Goal: Task Accomplishment & Management: Complete application form

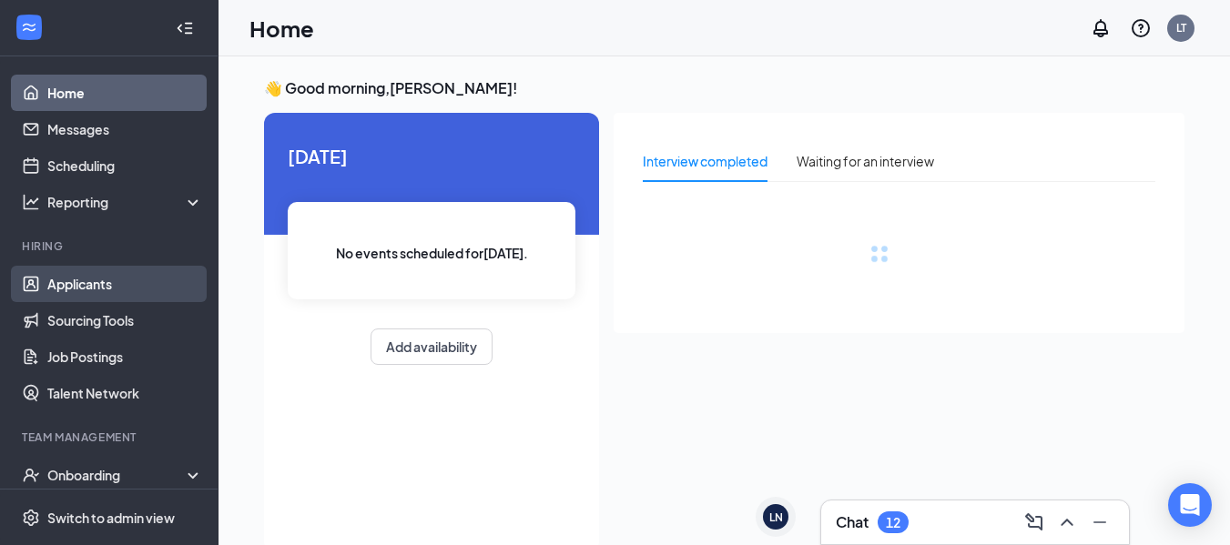
click at [101, 284] on link "Applicants" at bounding box center [125, 284] width 156 height 36
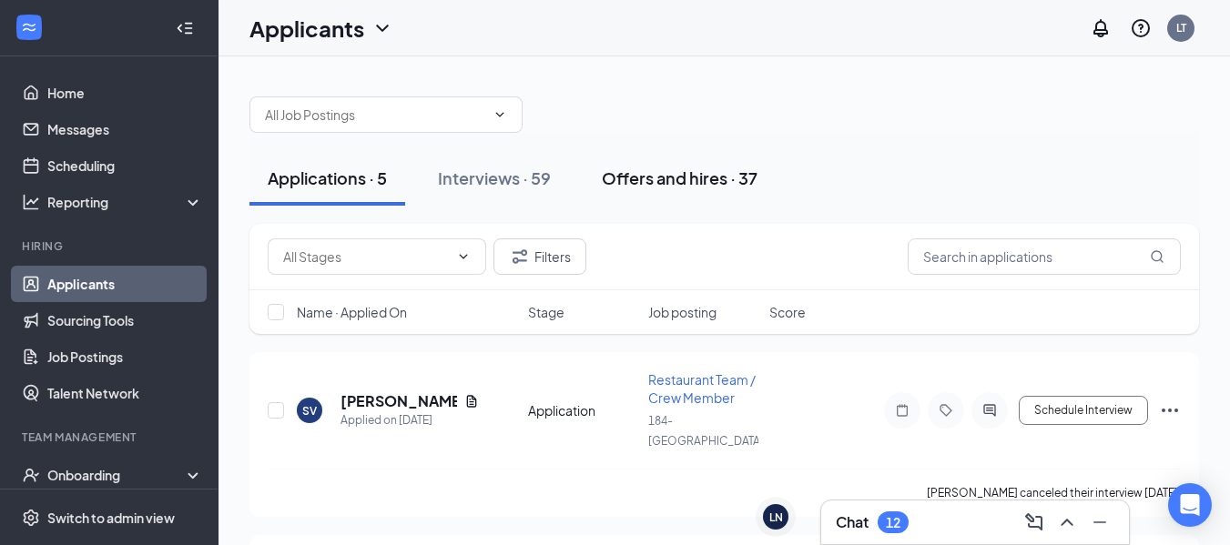
click at [654, 181] on div "Offers and hires · 37" at bounding box center [680, 178] width 156 height 23
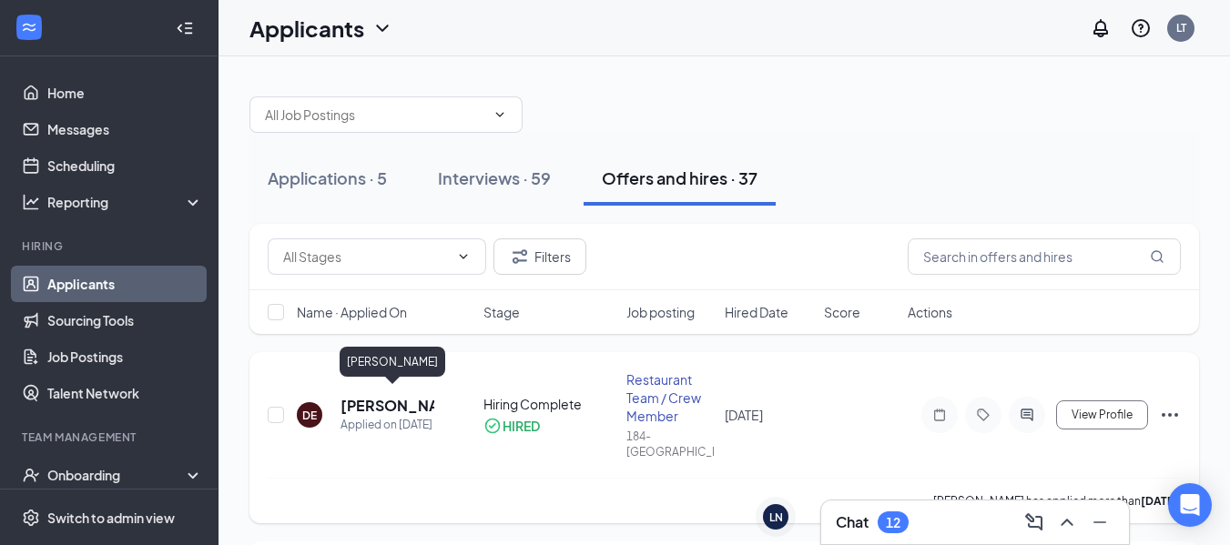
click at [376, 403] on h5 "[PERSON_NAME]" at bounding box center [387, 406] width 94 height 20
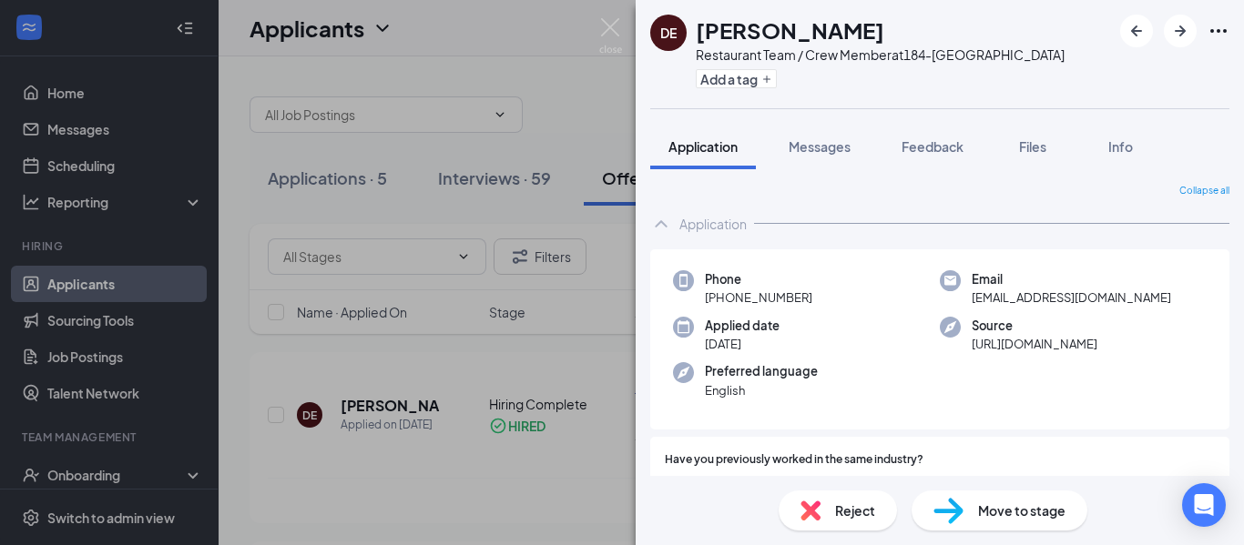
click at [99, 483] on div "DE [PERSON_NAME] Restaurant Team / Crew Member at 184-[GEOGRAPHIC_DATA] Add a t…" at bounding box center [622, 272] width 1244 height 545
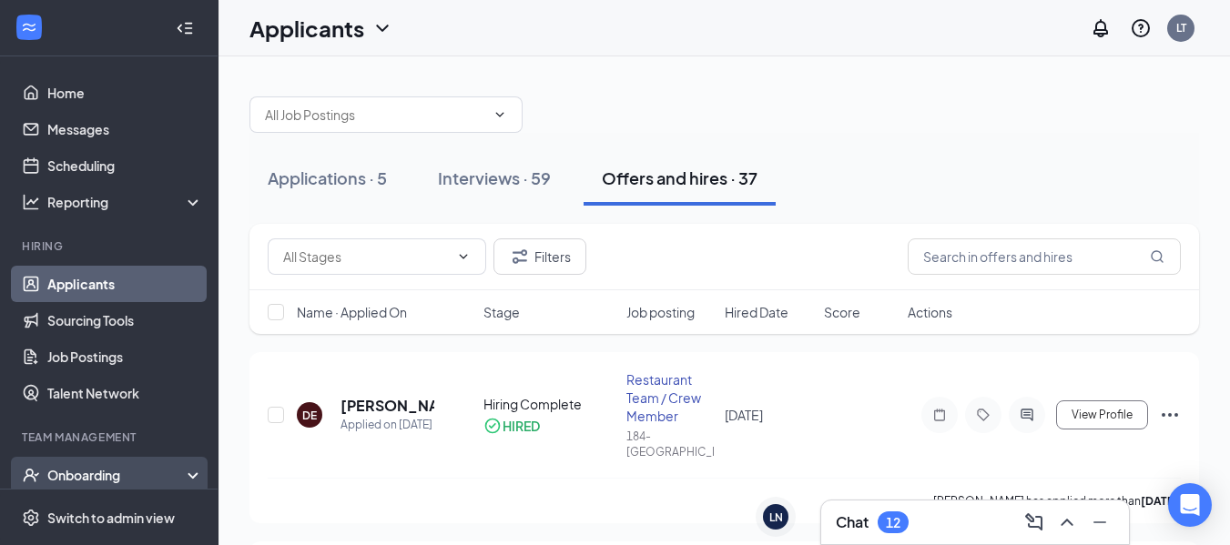
click at [162, 473] on div "Onboarding" at bounding box center [117, 475] width 140 height 18
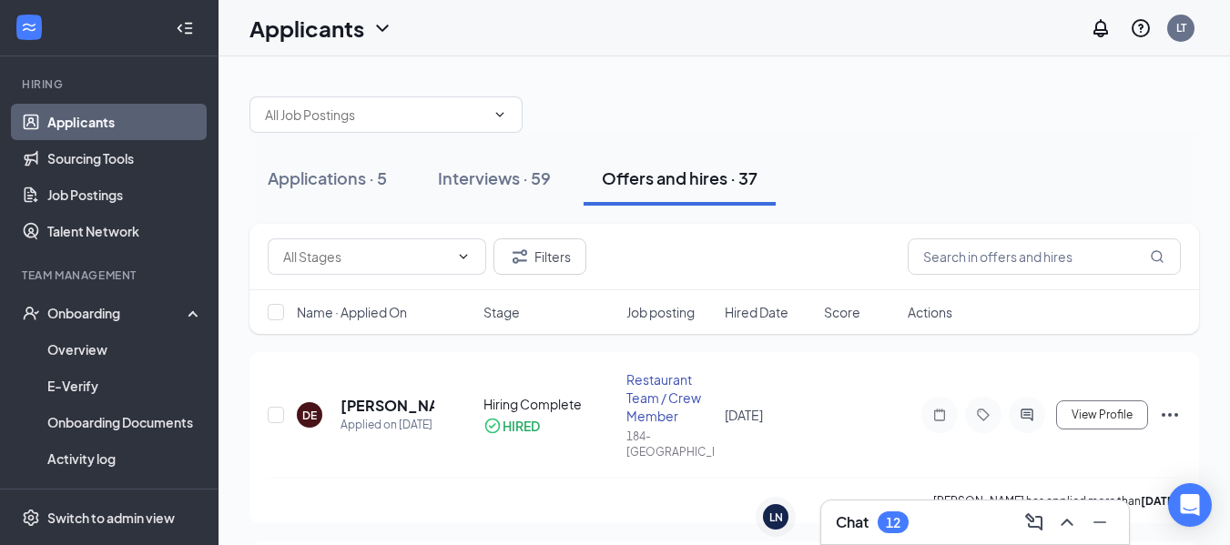
scroll to position [163, 0]
click at [149, 313] on div "Onboarding" at bounding box center [117, 312] width 140 height 18
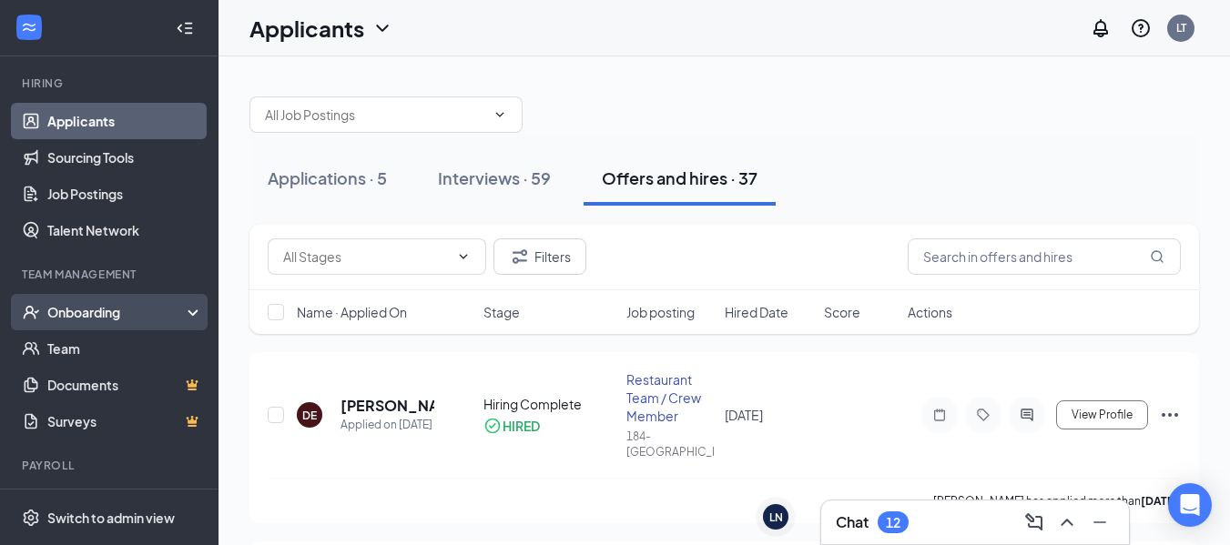
click at [149, 313] on div "Onboarding" at bounding box center [117, 312] width 140 height 18
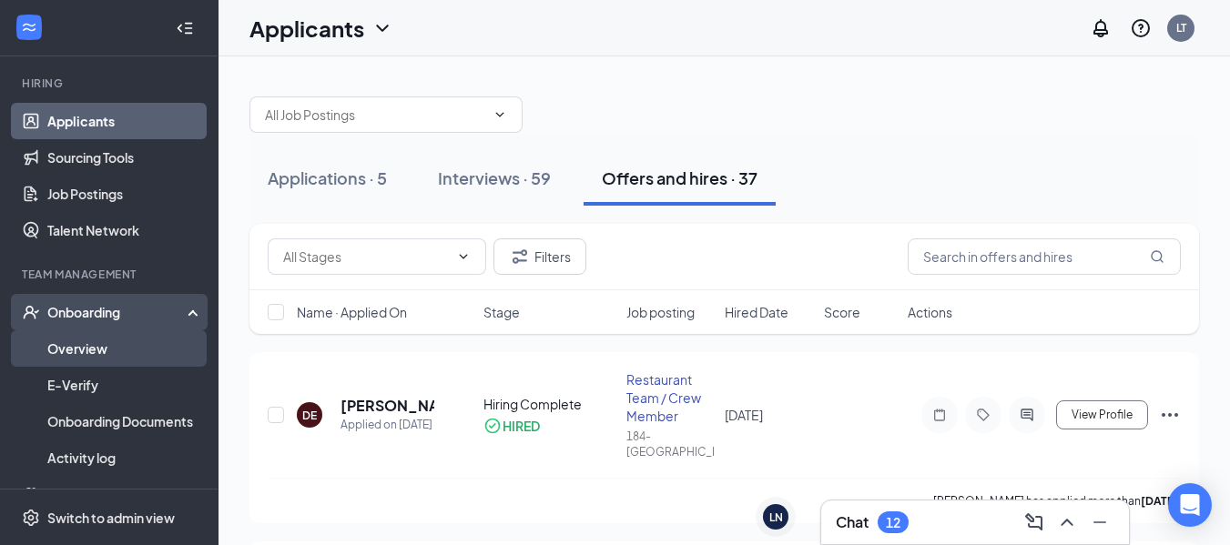
click at [92, 341] on link "Overview" at bounding box center [125, 348] width 156 height 36
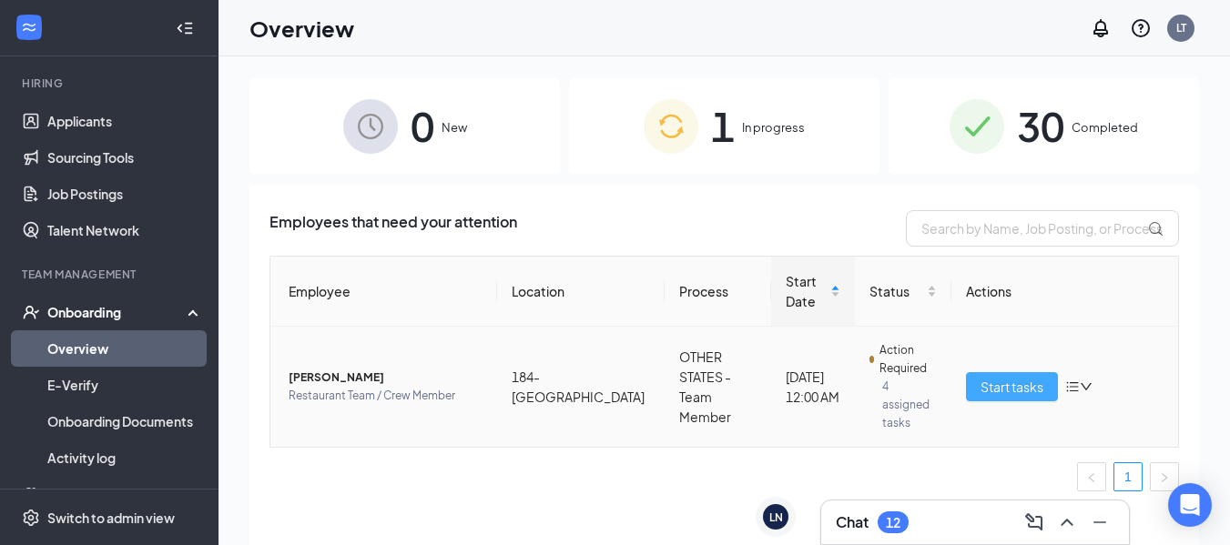
click at [996, 382] on span "Start tasks" at bounding box center [1011, 387] width 63 height 20
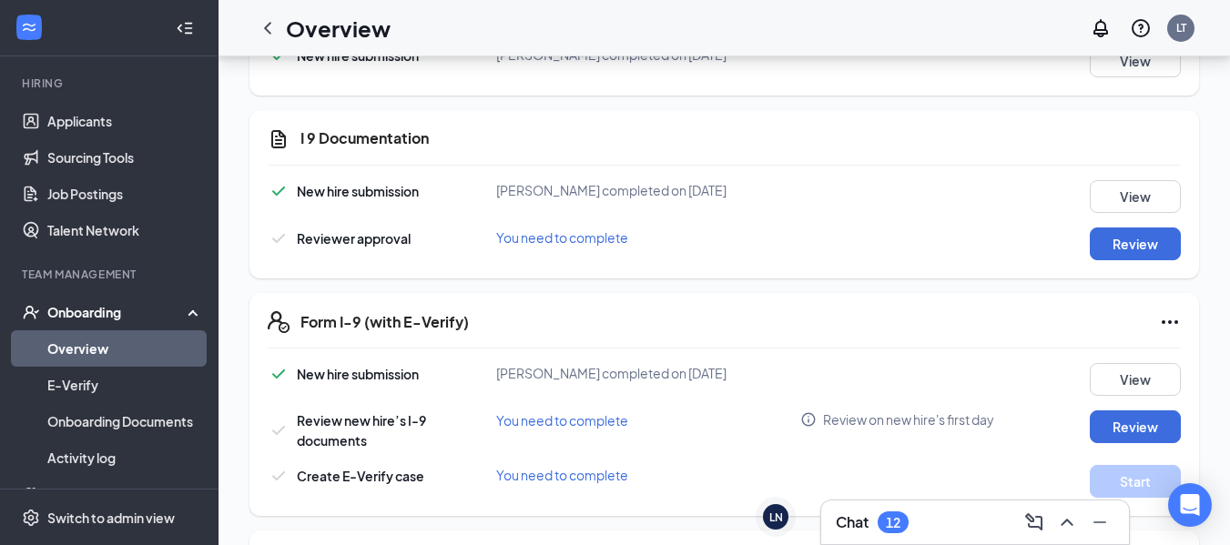
scroll to position [373, 0]
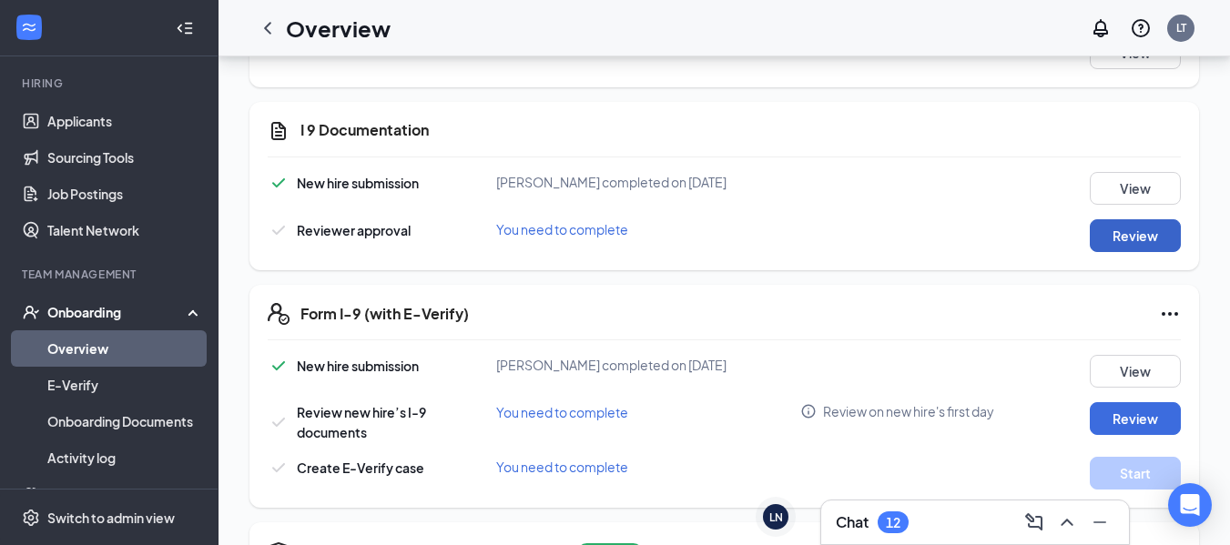
click at [1150, 233] on button "Review" at bounding box center [1135, 235] width 91 height 33
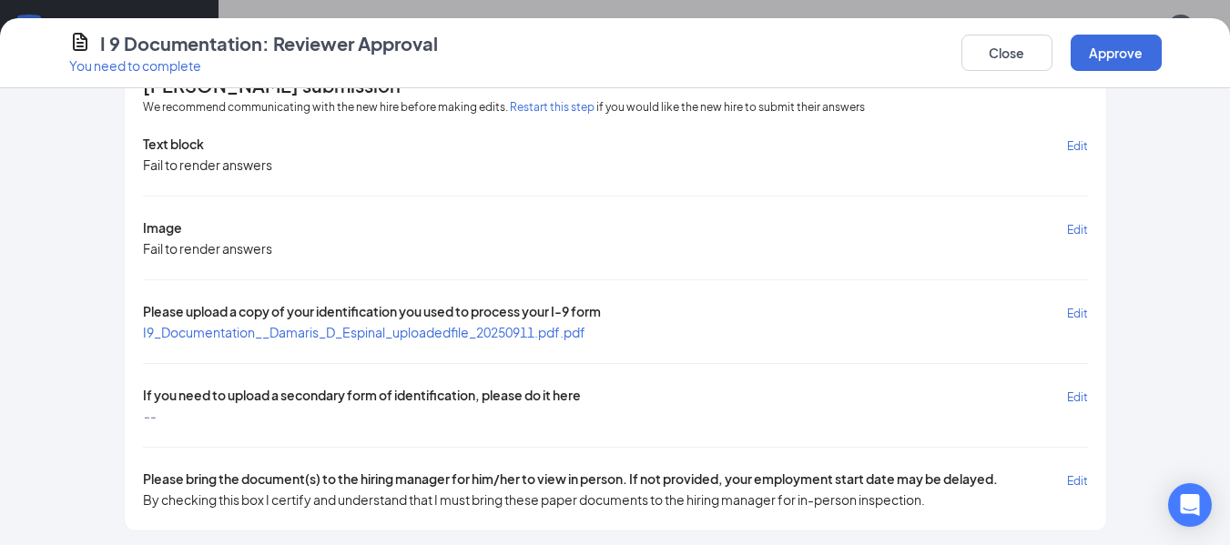
scroll to position [1315, 0]
click at [477, 328] on span "I9_Documentation__Damaris_D_Espinal_uploadedfile_20250911.pdf.pdf" at bounding box center [364, 332] width 442 height 16
click at [341, 458] on div "Text block Edit Fail to render answers Image Edit Fail to render answers Please…" at bounding box center [615, 322] width 945 height 374
click at [343, 455] on div "Text block Edit Fail to render answers Image Edit Fail to render answers Please…" at bounding box center [615, 322] width 945 height 374
click at [358, 462] on div "Text block Edit Fail to render answers Image Edit Fail to render answers Please…" at bounding box center [615, 322] width 945 height 374
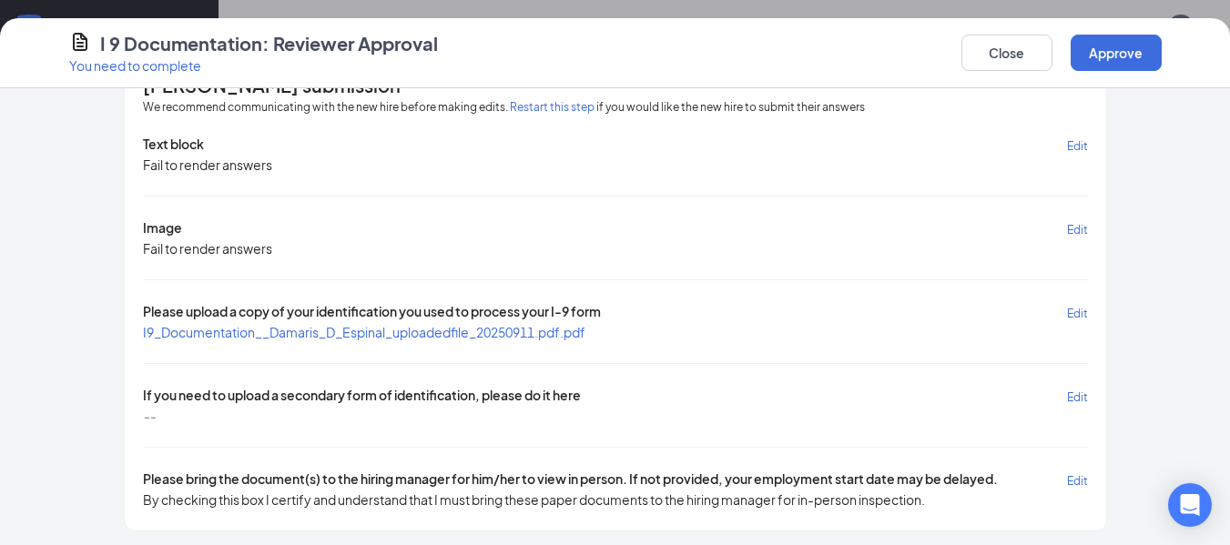
click at [359, 460] on div "Text block Edit Fail to render answers Image Edit Fail to render answers Please…" at bounding box center [615, 322] width 945 height 374
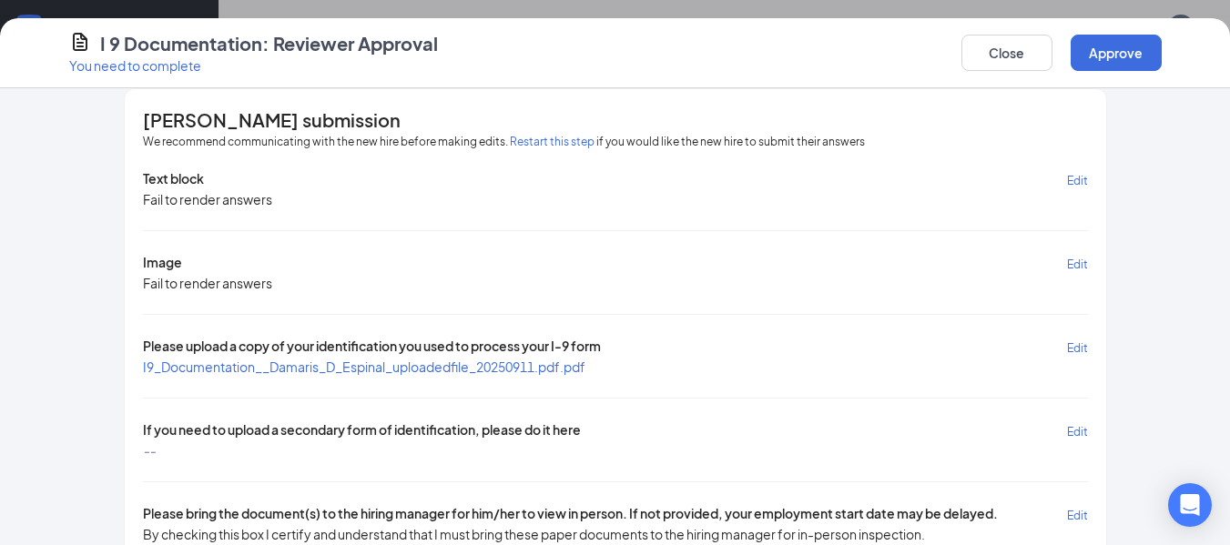
scroll to position [17, 0]
click at [320, 501] on div "Text block Edit Fail to render answers Image Edit Fail to render answers Please…" at bounding box center [615, 357] width 945 height 374
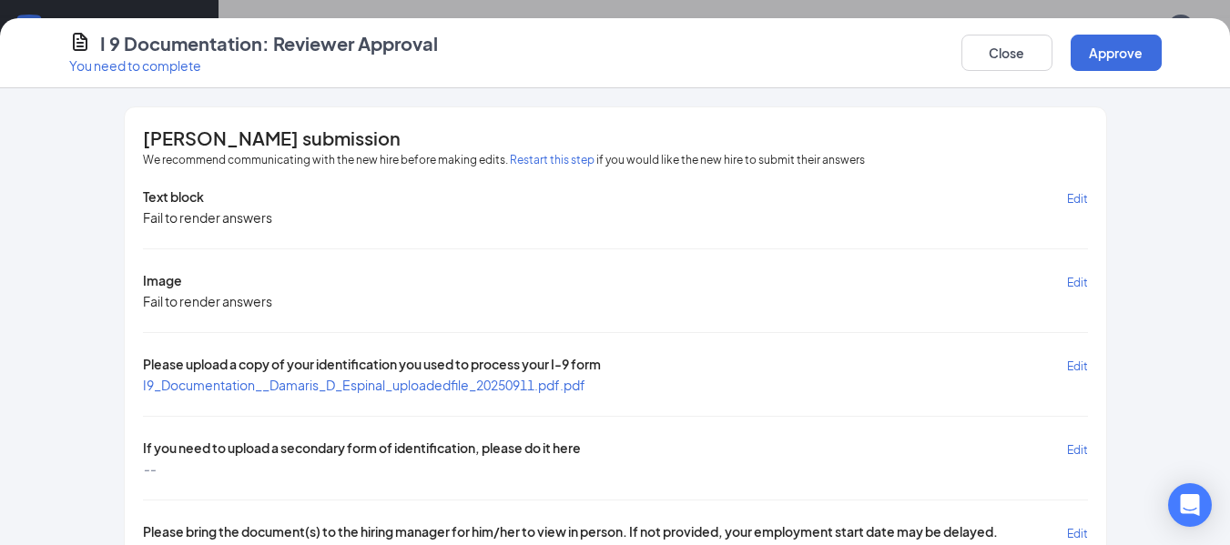
click at [351, 493] on div "Text block Edit Fail to render answers Image Edit Fail to render answers Please…" at bounding box center [615, 375] width 945 height 374
click at [1069, 363] on span "Edit" at bounding box center [1077, 367] width 21 height 14
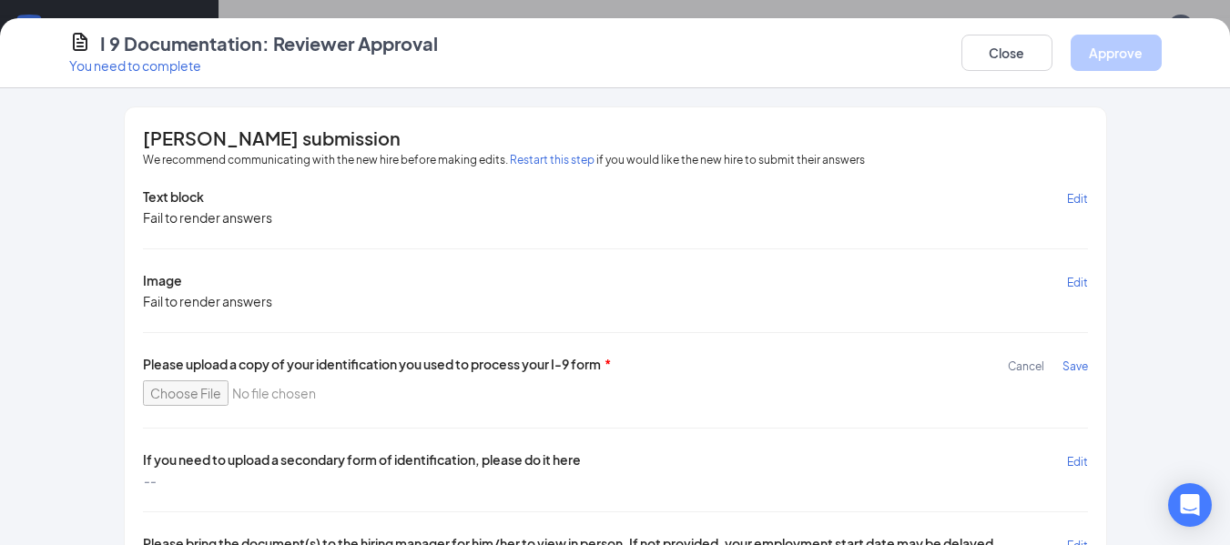
click at [348, 415] on div "Text block Edit Fail to render answers Image Edit Fail to render answers Please…" at bounding box center [615, 381] width 945 height 386
click at [1031, 361] on span "Cancel" at bounding box center [1026, 367] width 36 height 14
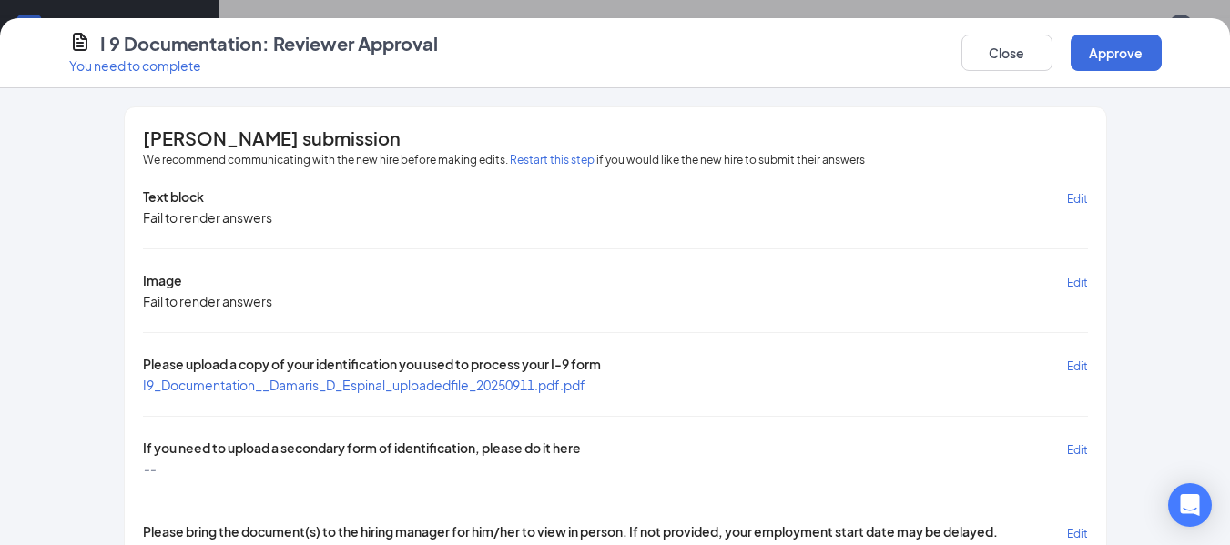
click at [564, 380] on span "I9_Documentation__Damaris_D_Espinal_uploadedfile_20250911.pdf.pdf" at bounding box center [364, 385] width 442 height 16
click at [1127, 60] on button "Approve" at bounding box center [1116, 53] width 91 height 36
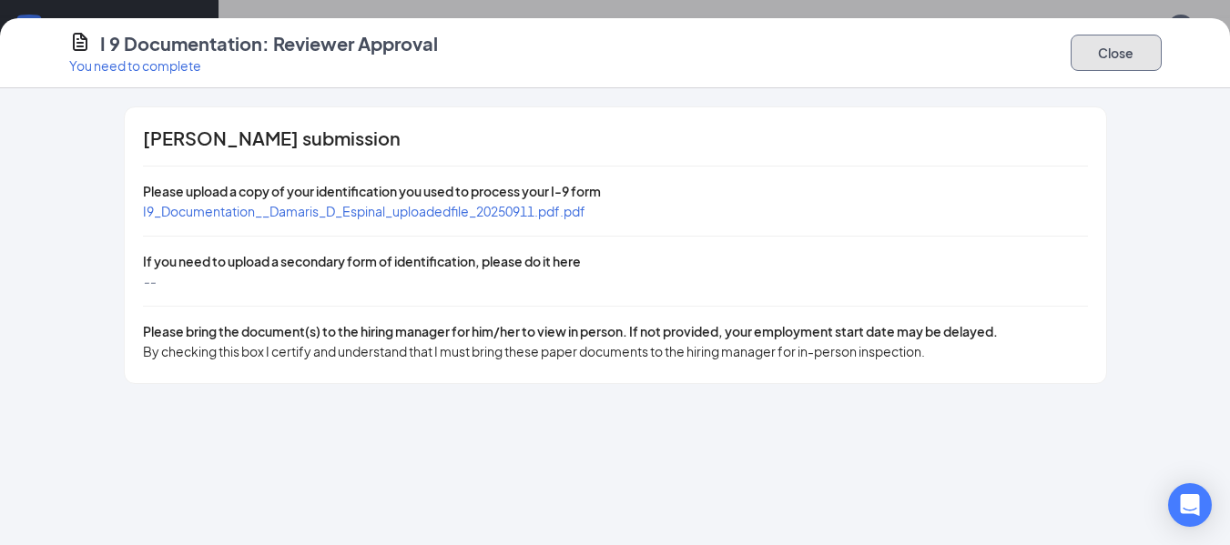
click at [1127, 60] on button "Close" at bounding box center [1116, 53] width 91 height 36
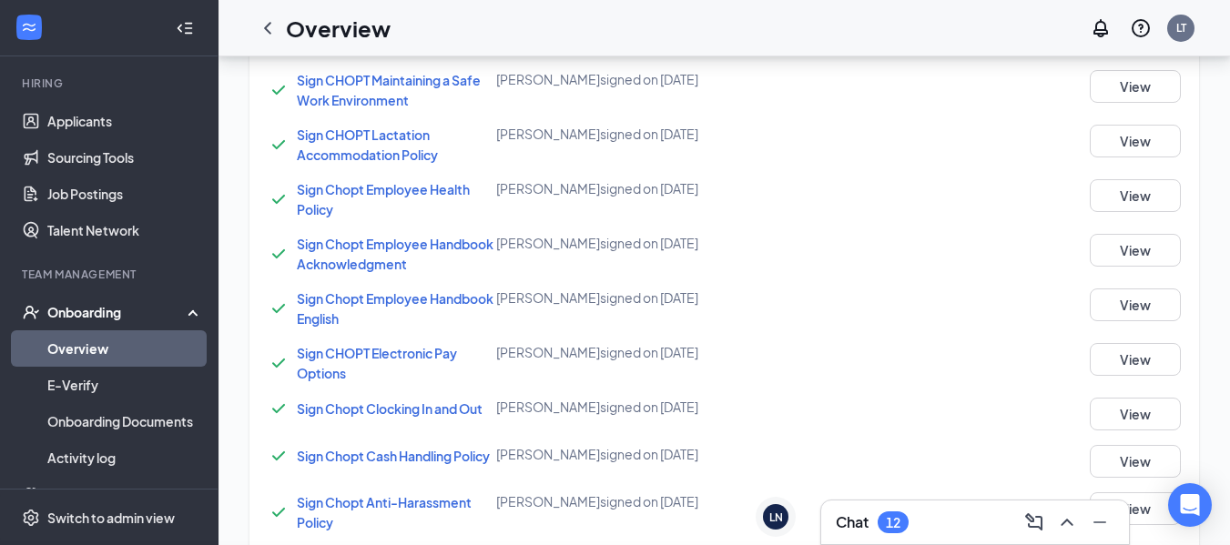
scroll to position [337, 0]
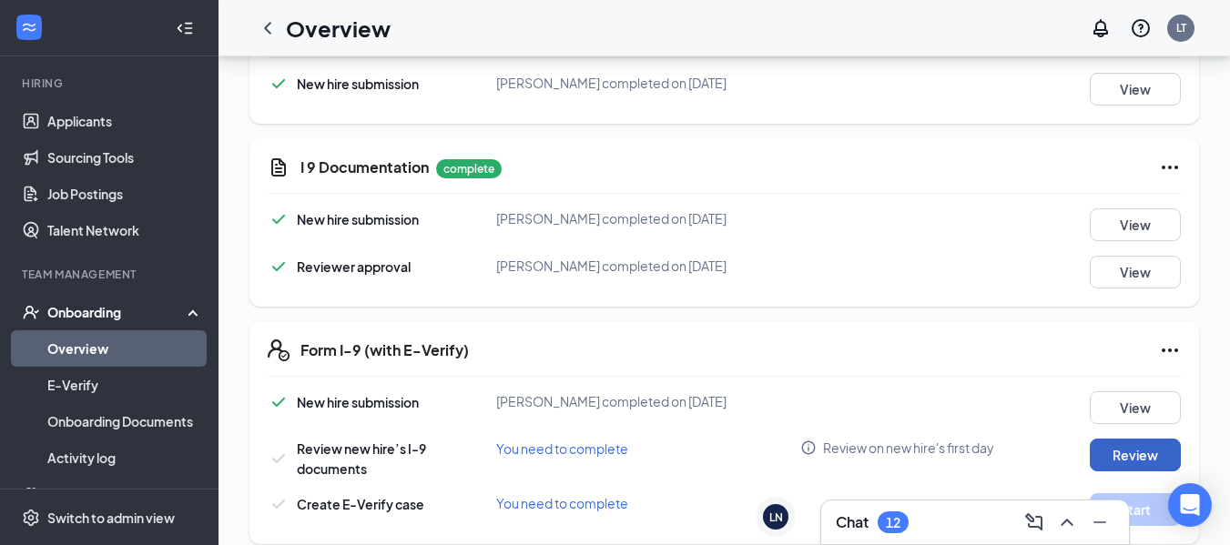
click at [1153, 448] on button "Review" at bounding box center [1135, 455] width 91 height 33
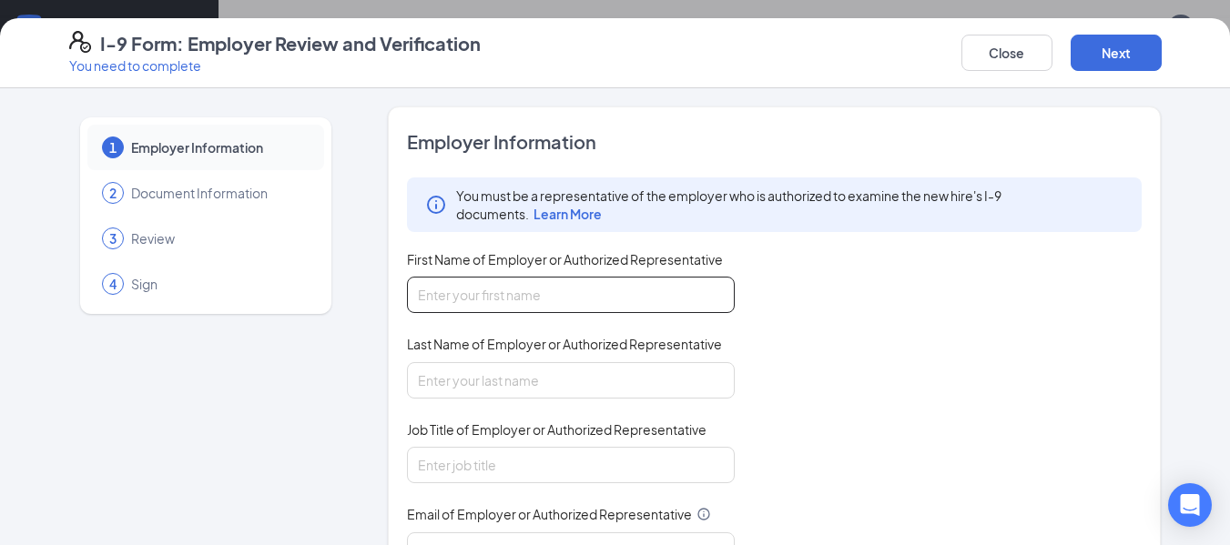
click at [667, 277] on input "First Name of Employer or Authorized Representative" at bounding box center [571, 295] width 328 height 36
type input "[PERSON_NAME]"
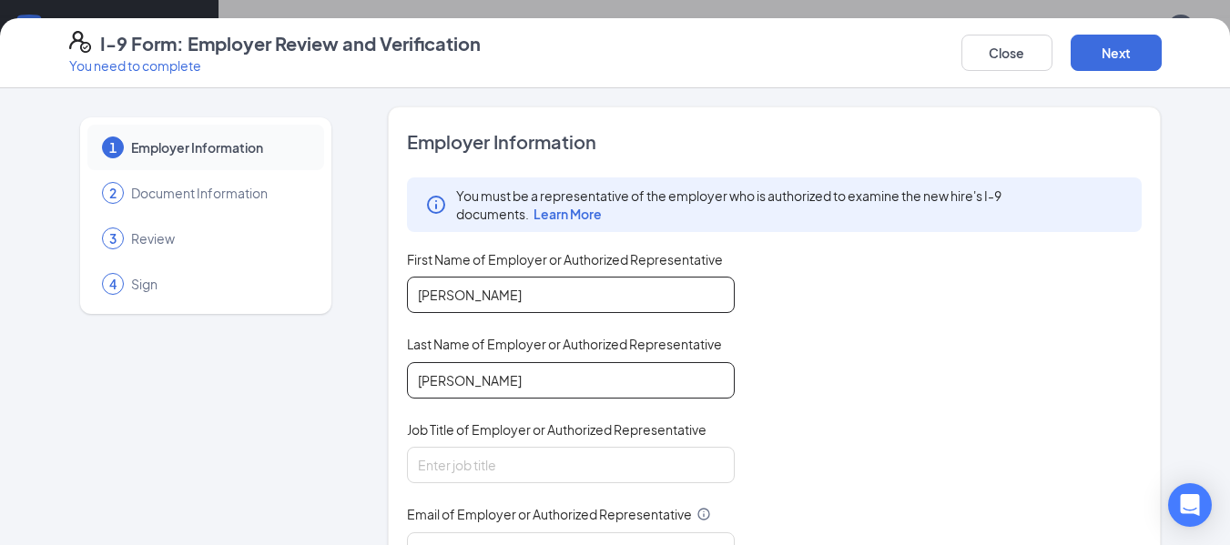
type input "[PERSON_NAME]"
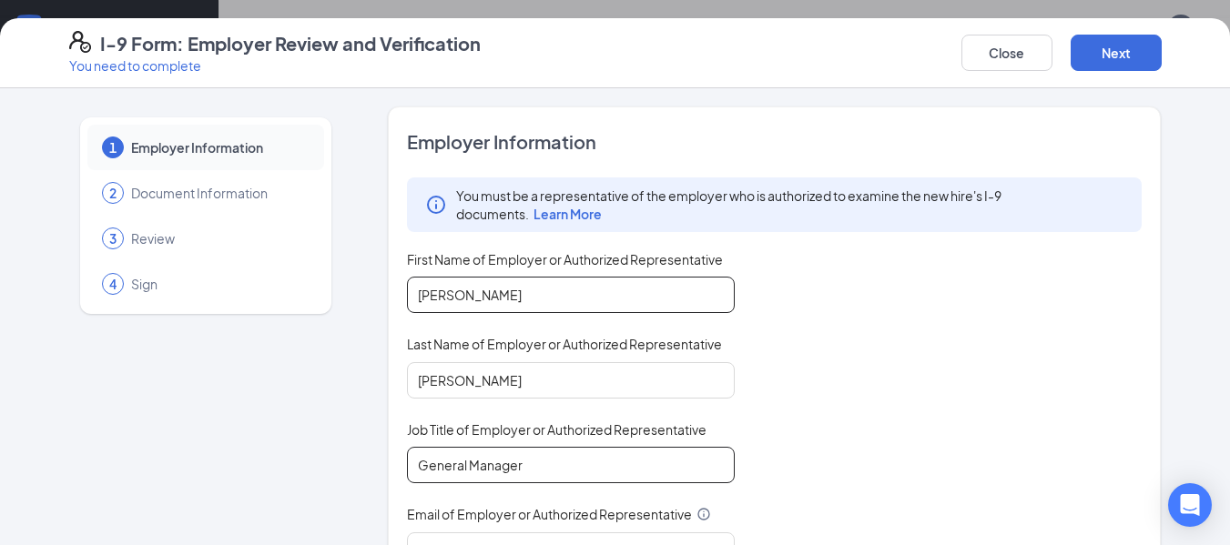
type input "General Manager"
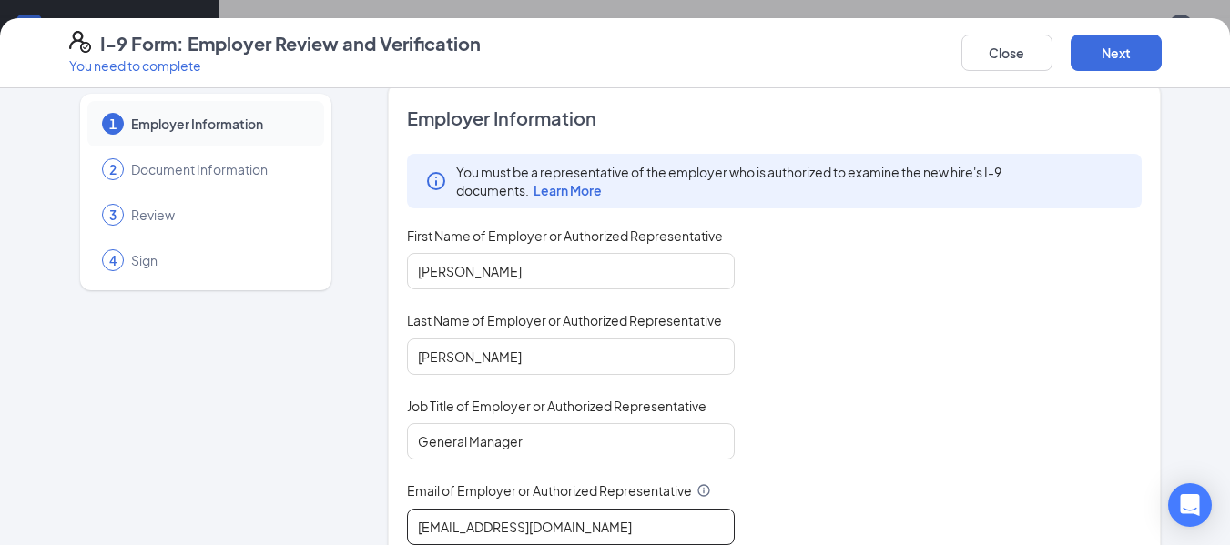
type input "[EMAIL_ADDRESS][DOMAIN_NAME]"
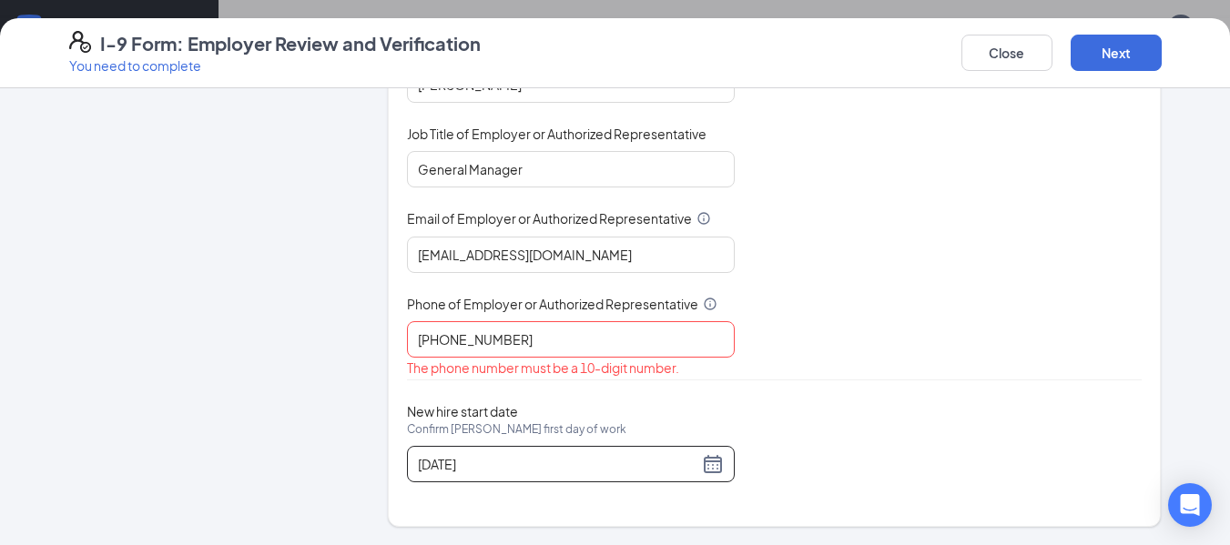
scroll to position [1736, 0]
click at [1125, 63] on button "Next" at bounding box center [1116, 53] width 91 height 36
click at [438, 338] on input "[PHONE_NUMBER]" at bounding box center [571, 339] width 328 height 36
click at [463, 340] on input "856843-5901" at bounding box center [571, 339] width 328 height 36
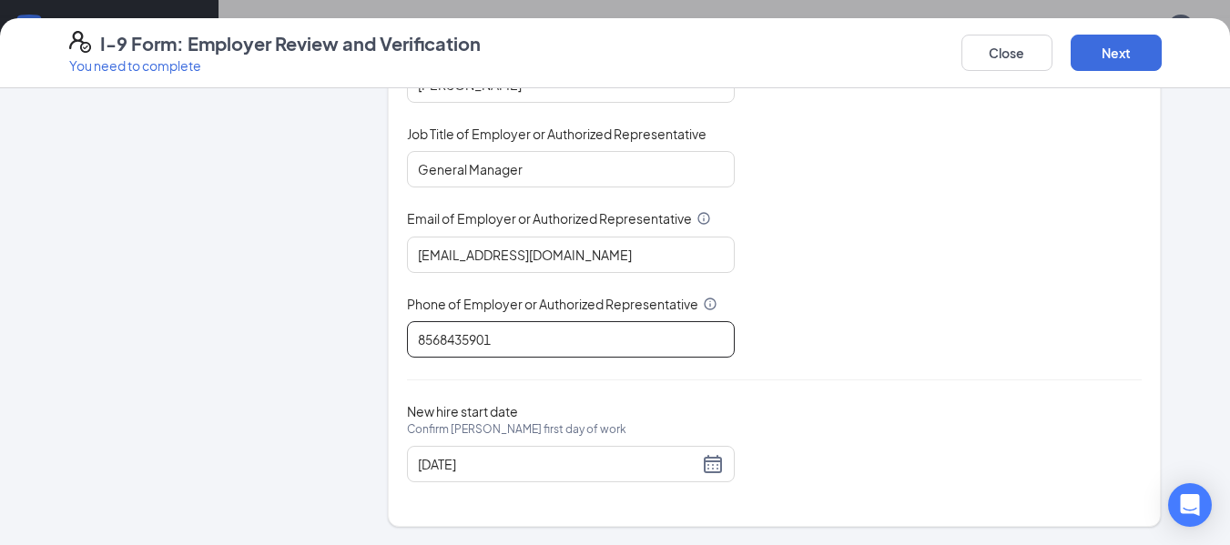
type input "8568435901"
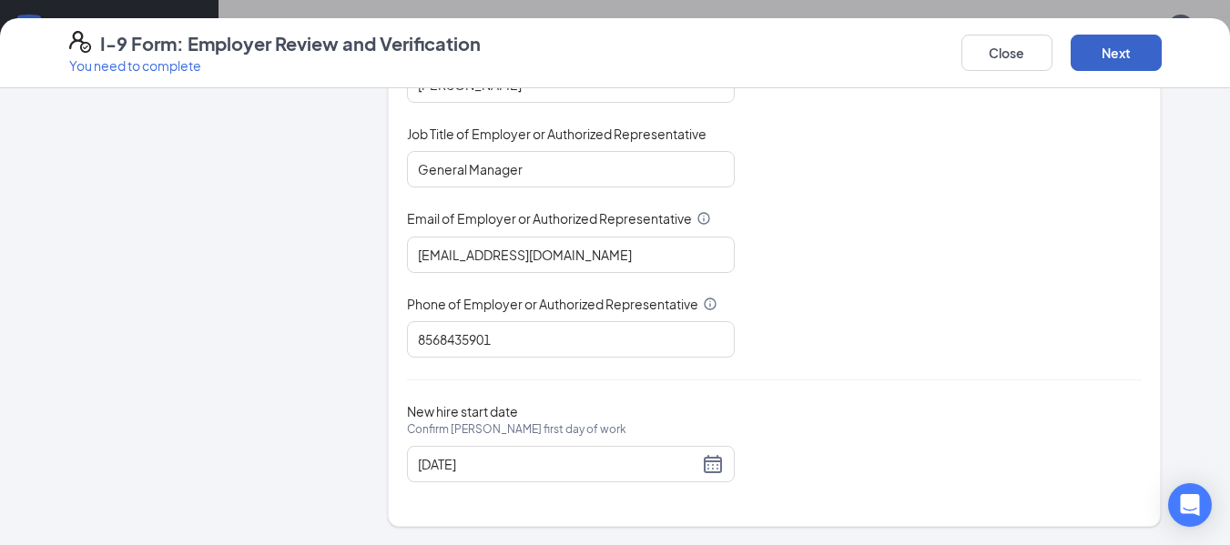
click at [1120, 61] on button "Next" at bounding box center [1116, 53] width 91 height 36
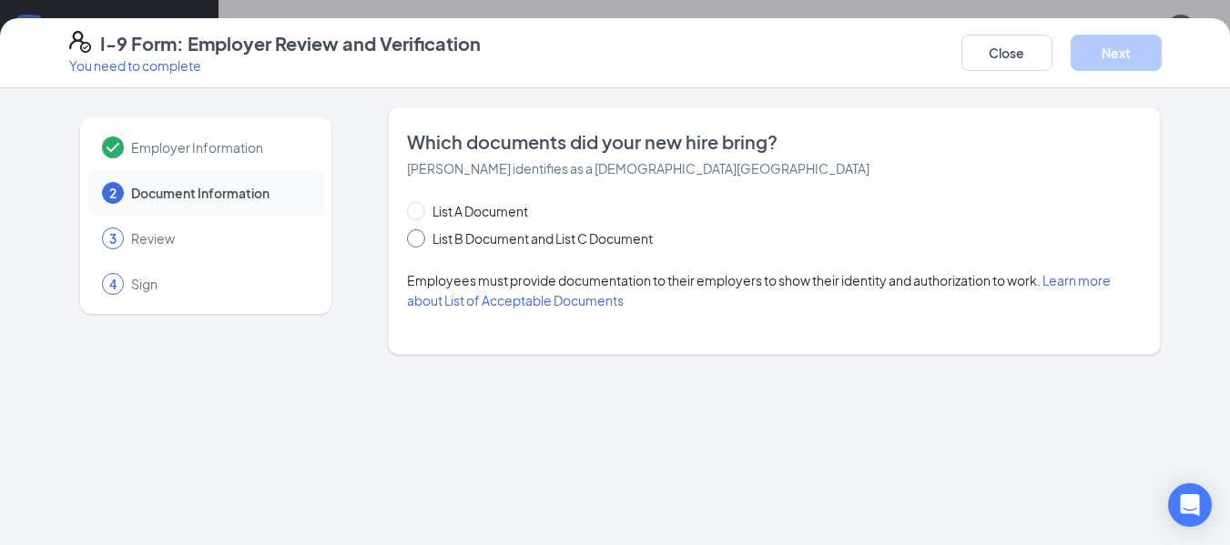
click at [411, 231] on input "List B Document and List C Document" at bounding box center [413, 235] width 13 height 13
radio input "true"
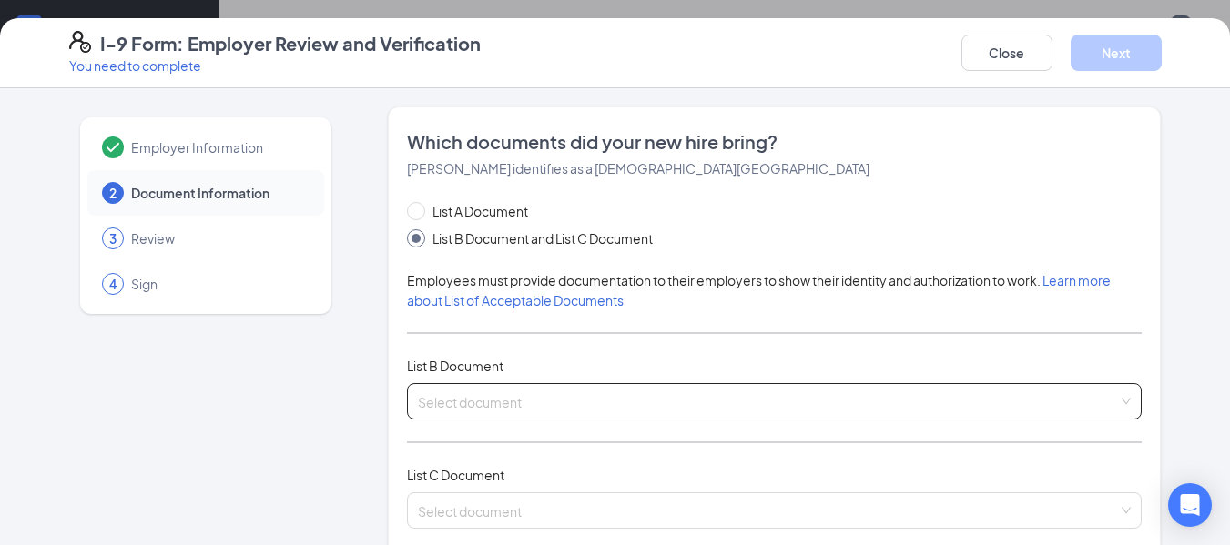
click at [524, 412] on span at bounding box center [768, 401] width 701 height 35
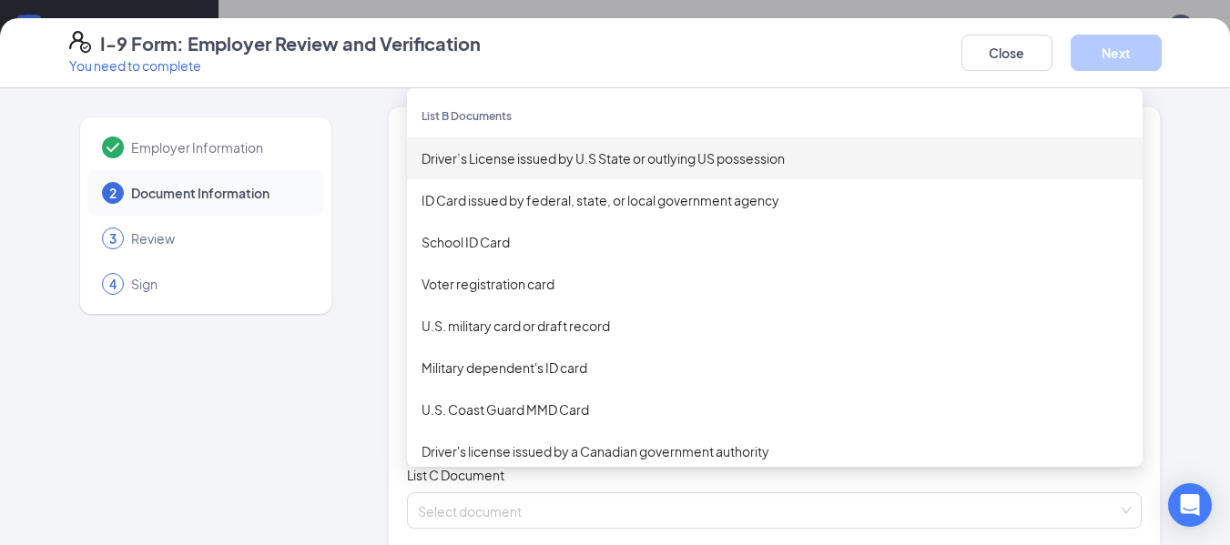
click at [591, 171] on div "Driver’s License issued by U.S State or outlying US possession" at bounding box center [775, 158] width 736 height 42
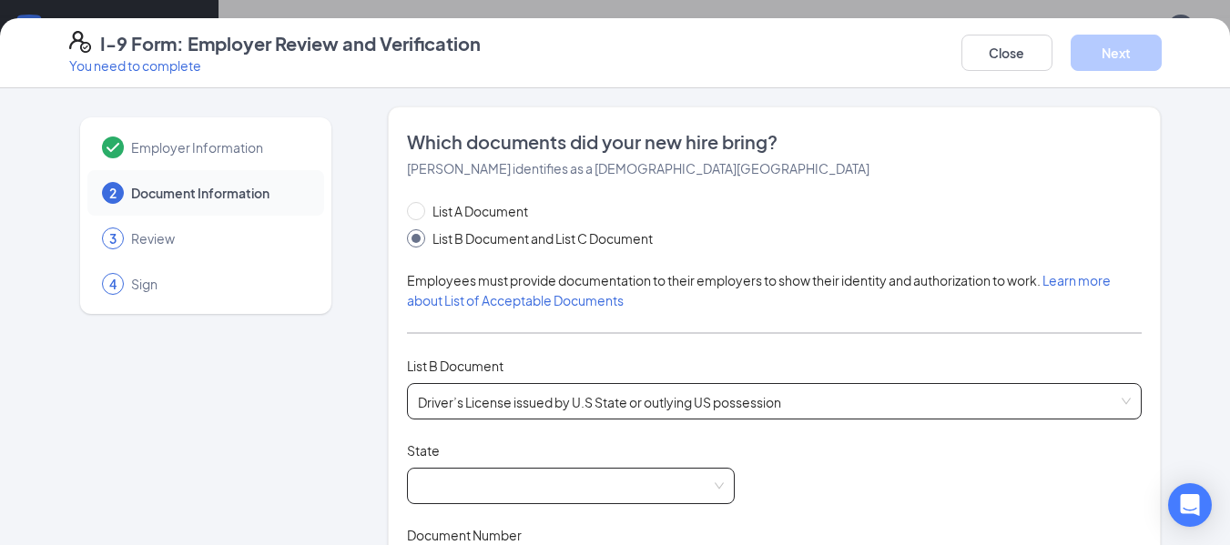
click at [452, 485] on span at bounding box center [571, 486] width 306 height 35
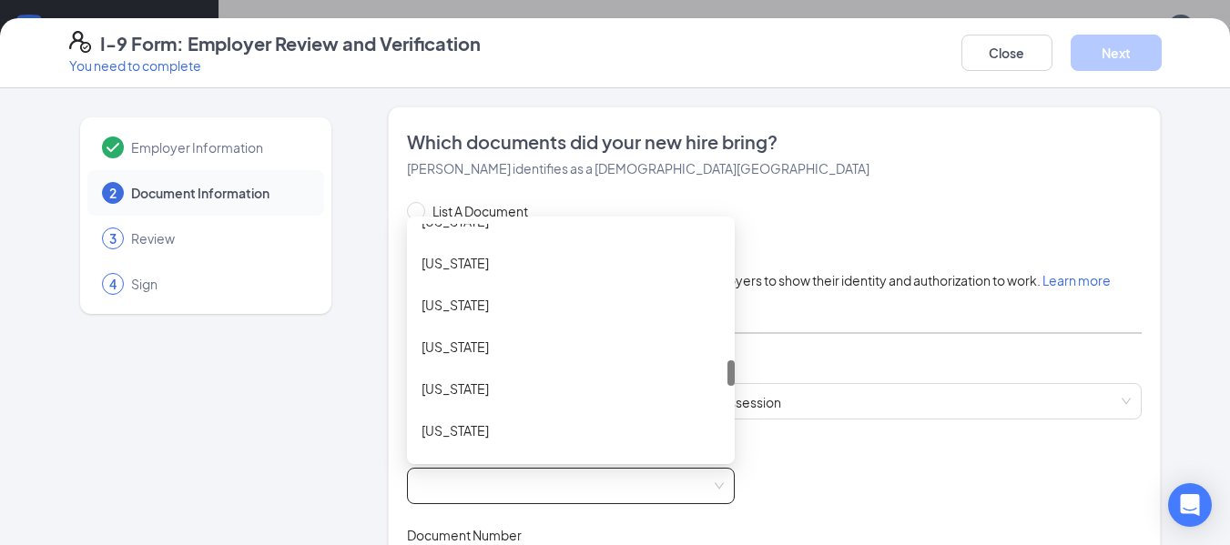
scroll to position [1255, 0]
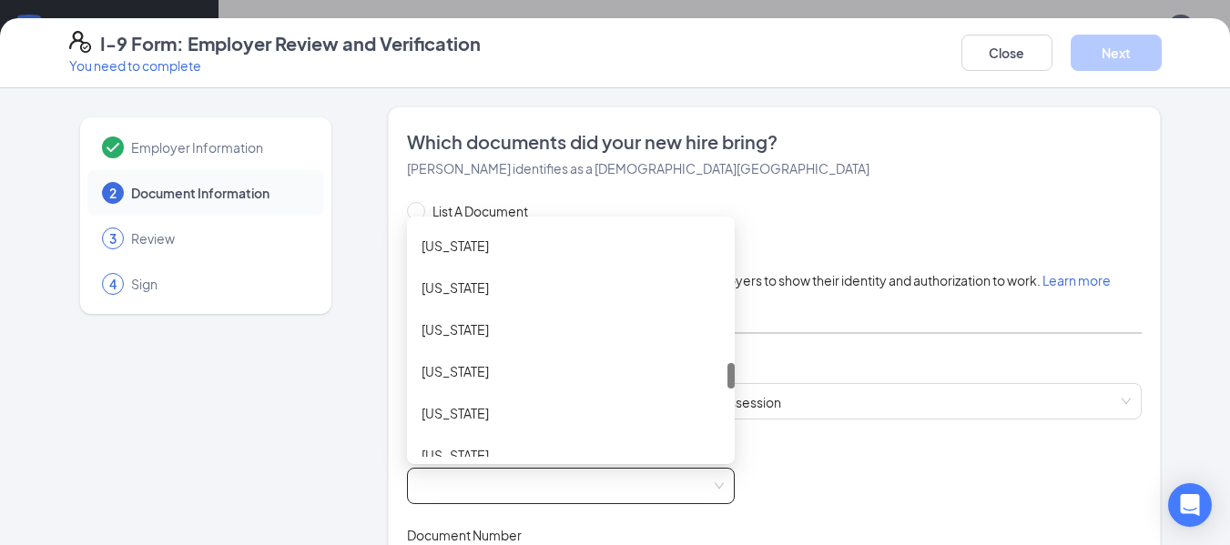
drag, startPoint x: 724, startPoint y: 239, endPoint x: 732, endPoint y: 378, distance: 139.5
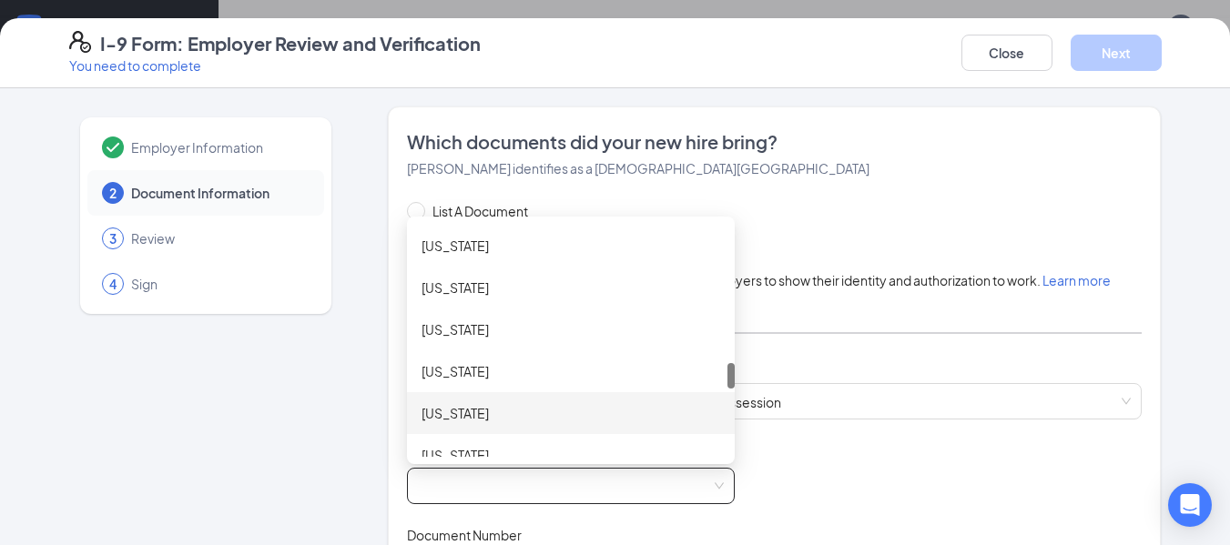
click at [462, 414] on div "[US_STATE]" at bounding box center [570, 413] width 299 height 20
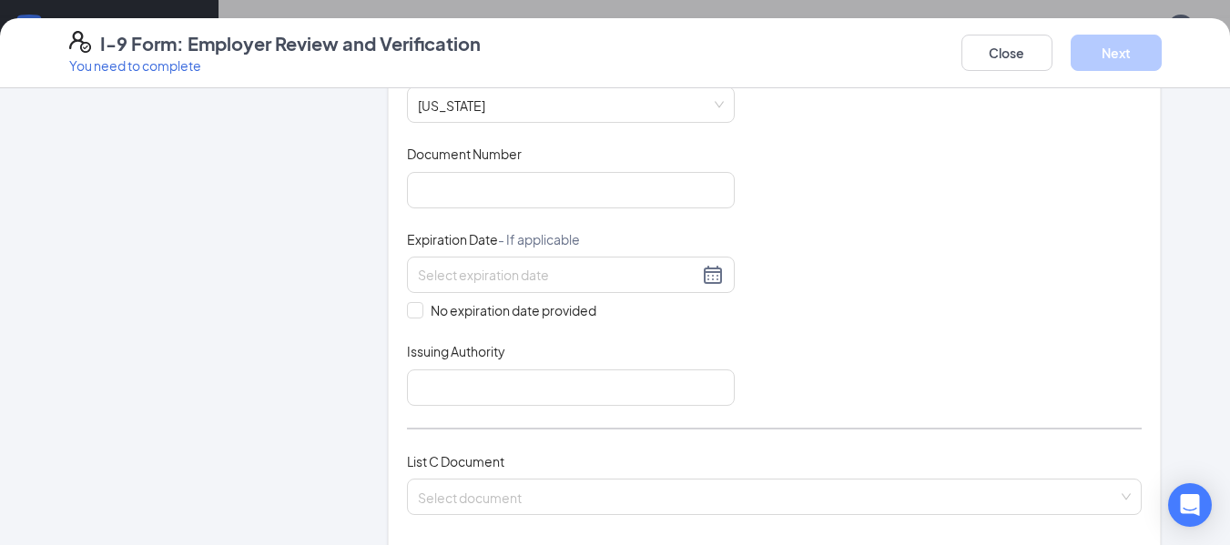
scroll to position [390, 0]
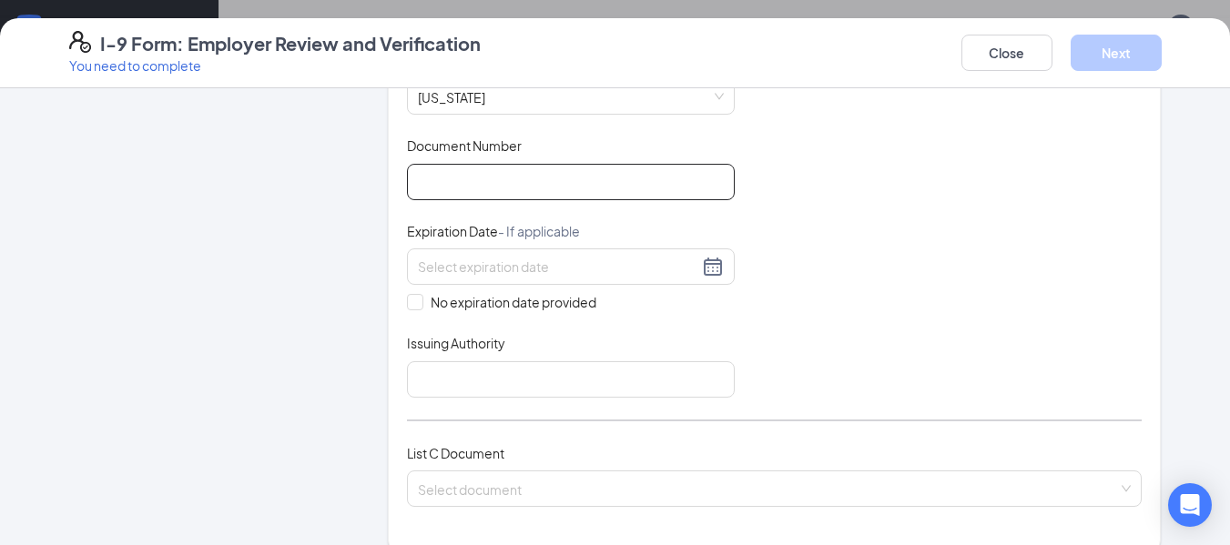
click at [477, 168] on input "Document Number" at bounding box center [571, 182] width 328 height 36
type input "836801172"
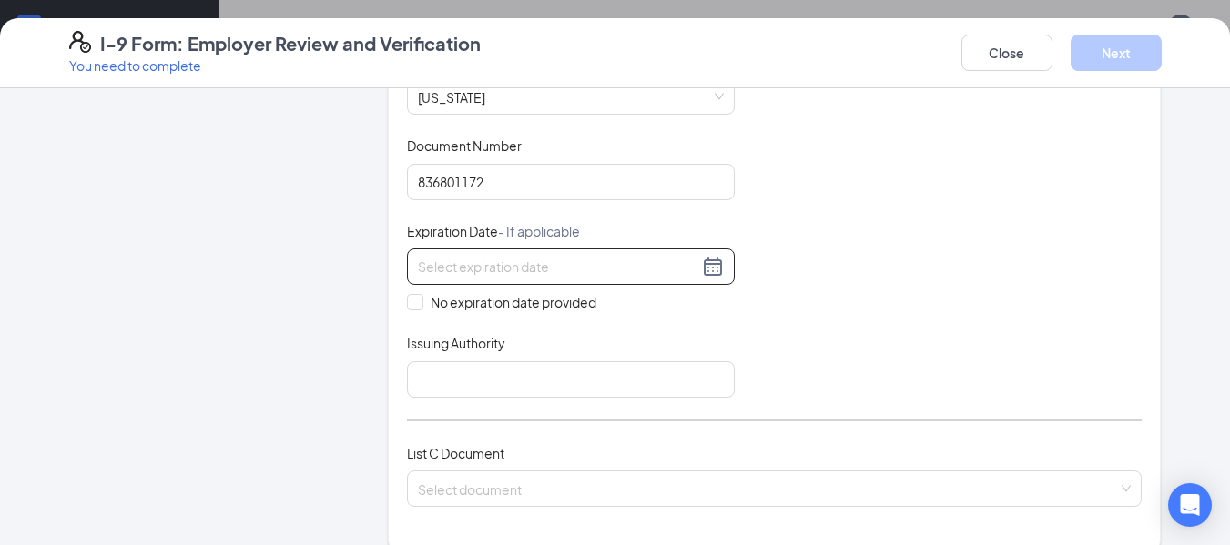
click at [709, 271] on div at bounding box center [571, 267] width 306 height 22
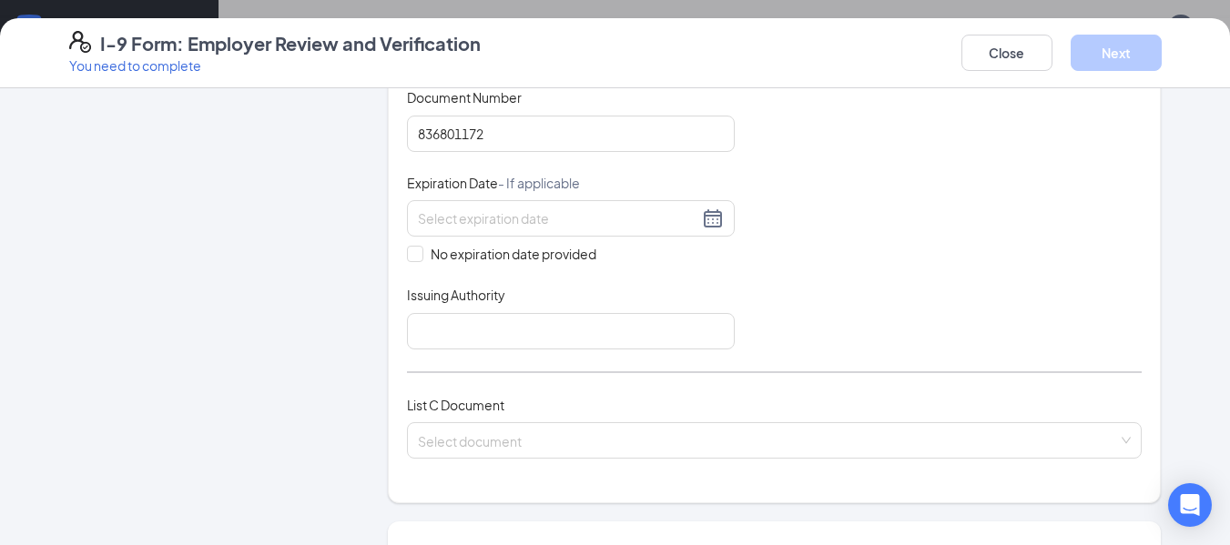
scroll to position [446, 0]
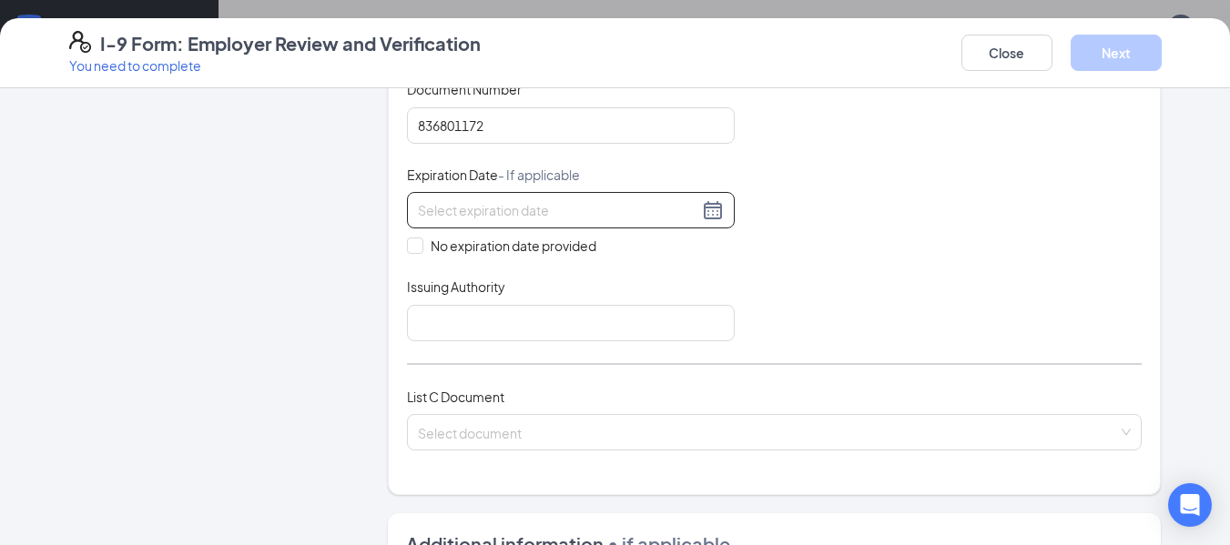
click at [675, 218] on input at bounding box center [558, 210] width 280 height 20
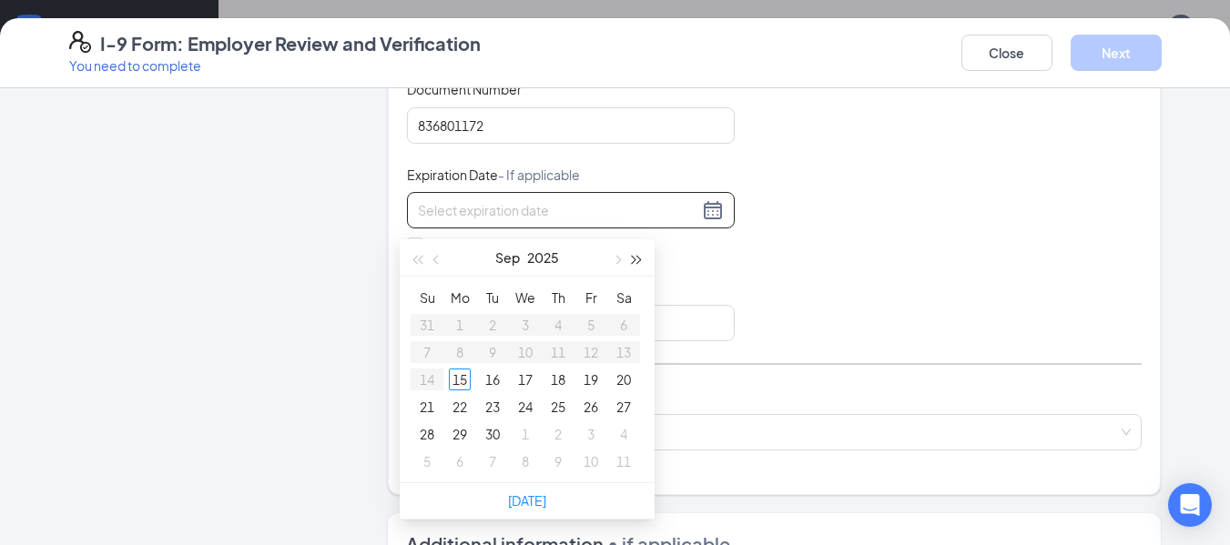
click at [633, 256] on span "button" at bounding box center [637, 260] width 9 height 9
click at [434, 248] on button "button" at bounding box center [437, 257] width 20 height 36
type input "[DATE]"
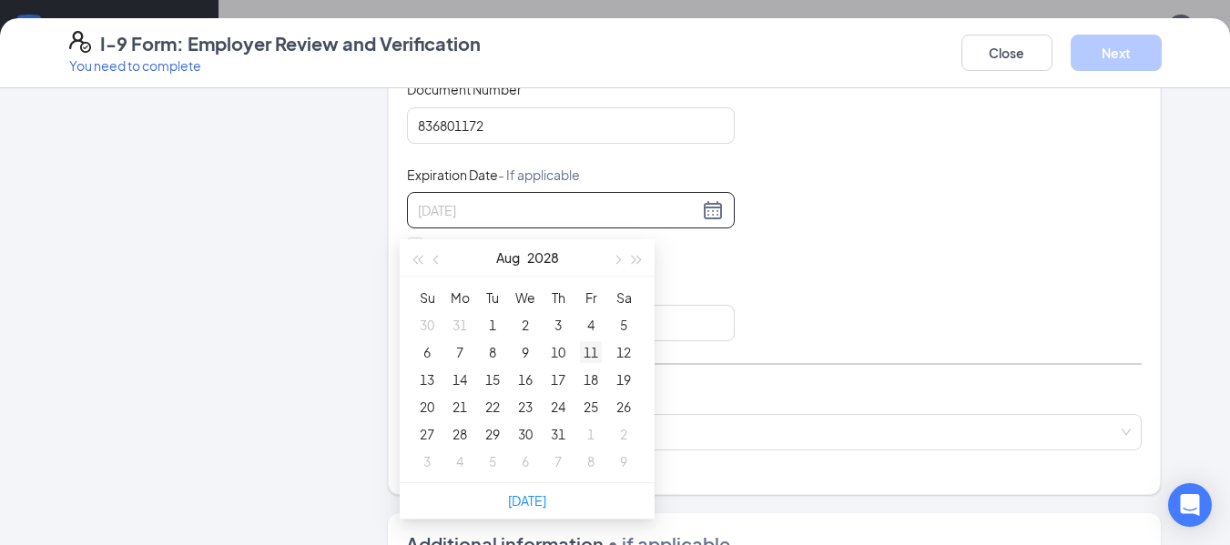
click at [594, 349] on div "11" at bounding box center [591, 352] width 22 height 22
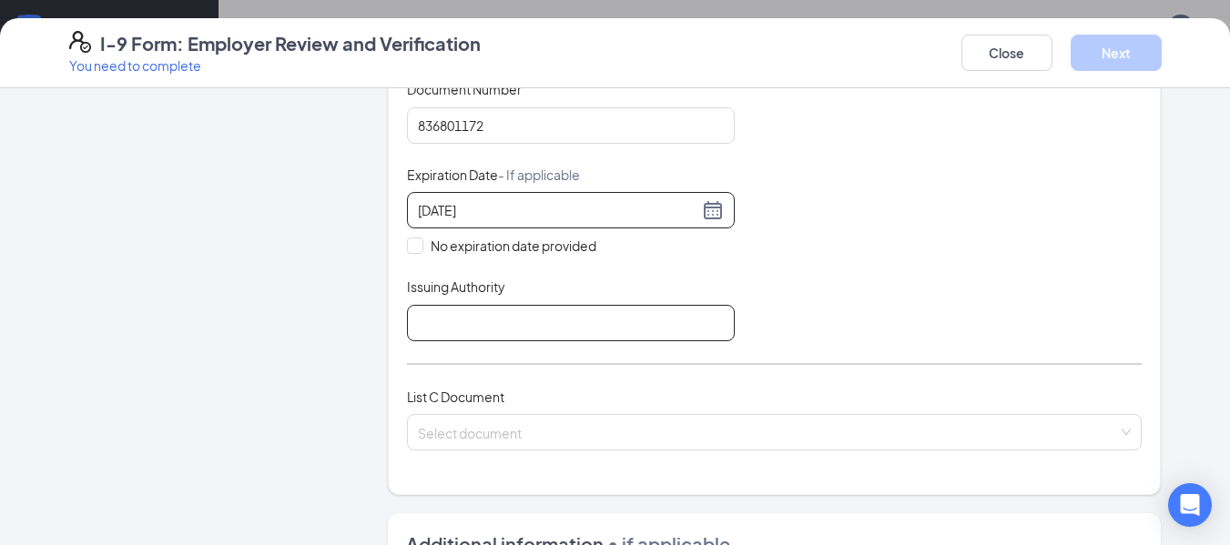
click at [583, 326] on input "Issuing Authority" at bounding box center [571, 323] width 328 height 36
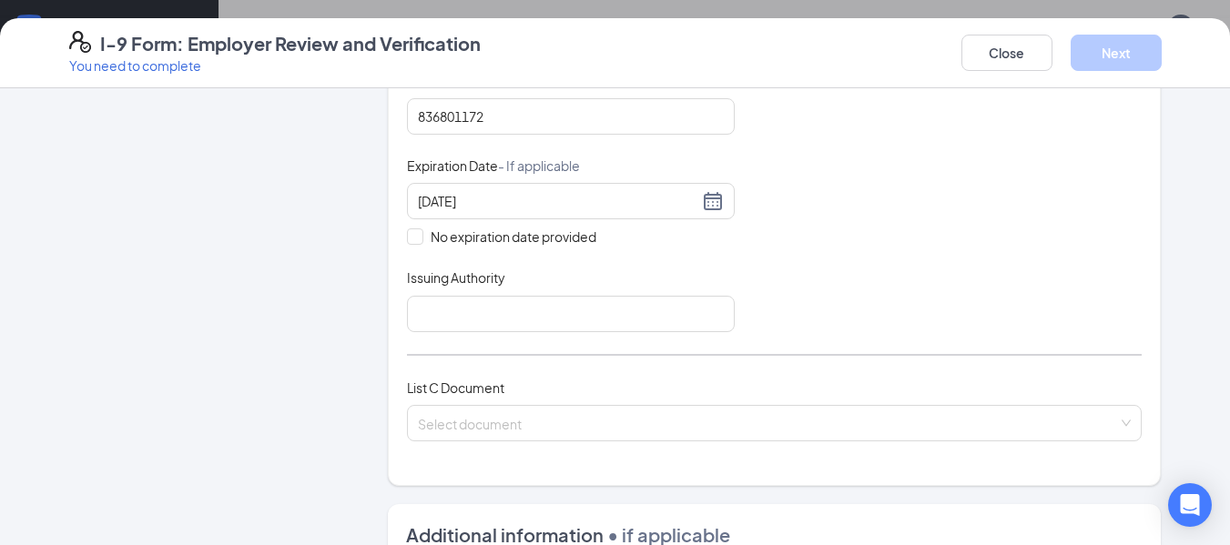
scroll to position [466, 0]
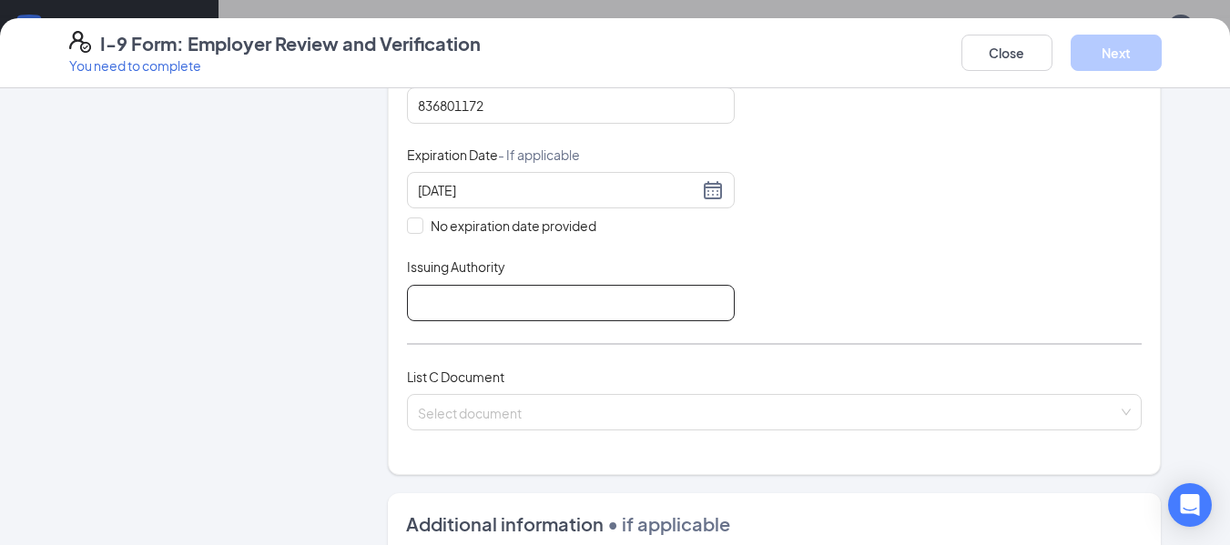
click at [685, 307] on input "Issuing Authority" at bounding box center [571, 303] width 328 height 36
type input "State of [US_STATE]"
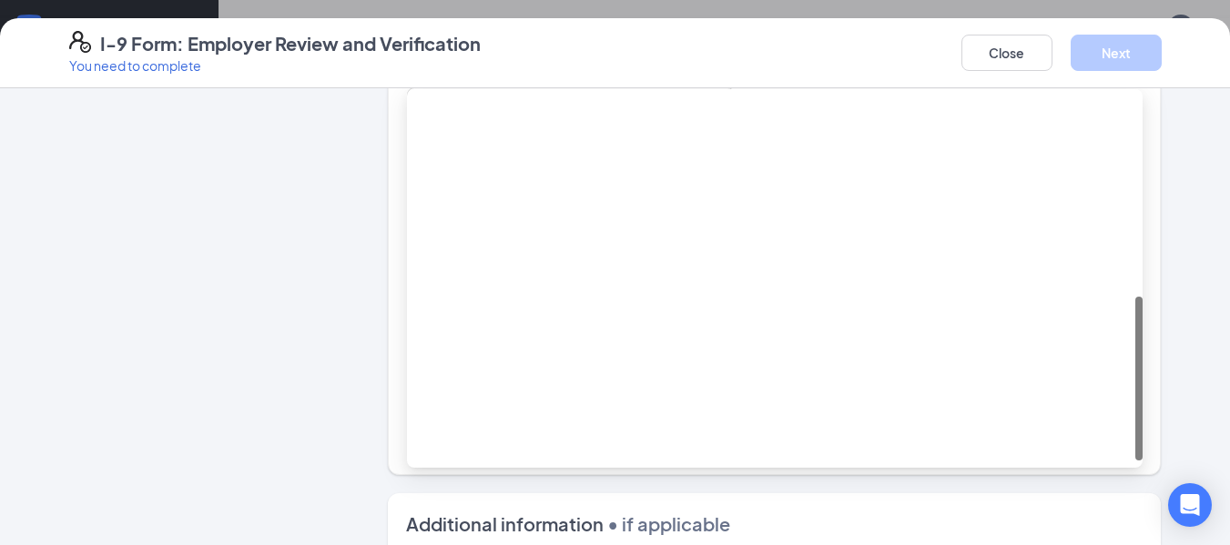
scroll to position [442, 0]
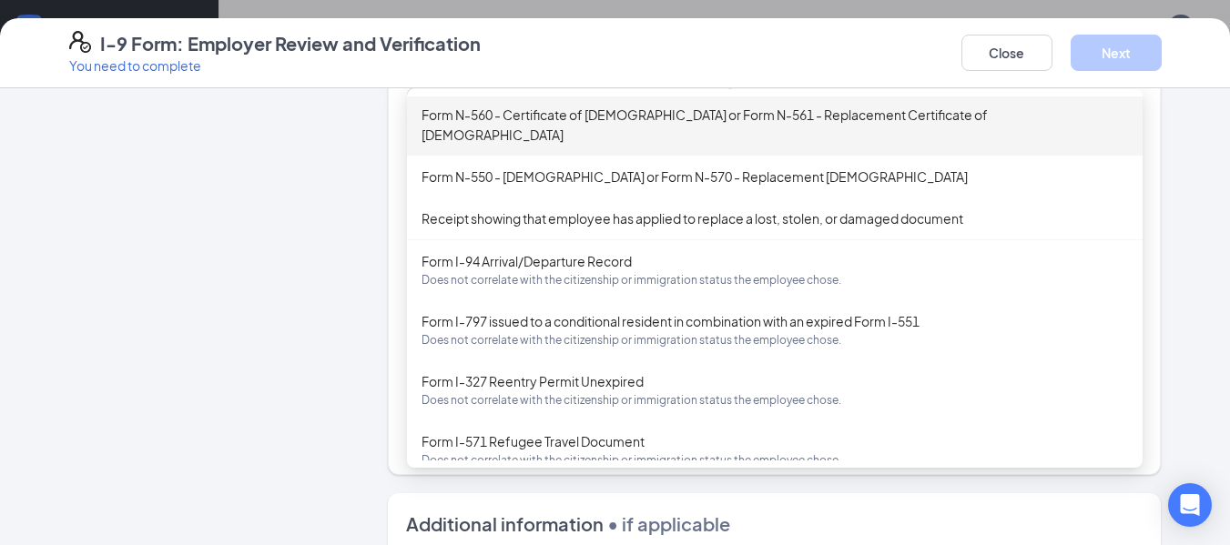
click at [1191, 234] on div "Employer Information 2 Document Information 3 Review 4 Sign Which documents did…" at bounding box center [615, 316] width 1230 height 457
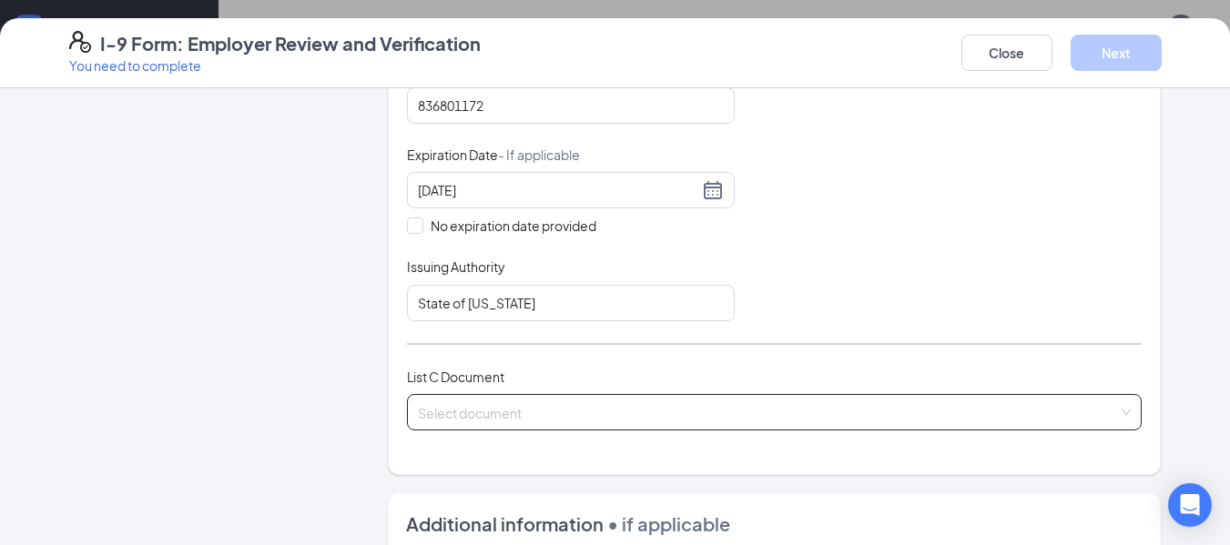
click at [676, 406] on input "search" at bounding box center [768, 408] width 701 height 27
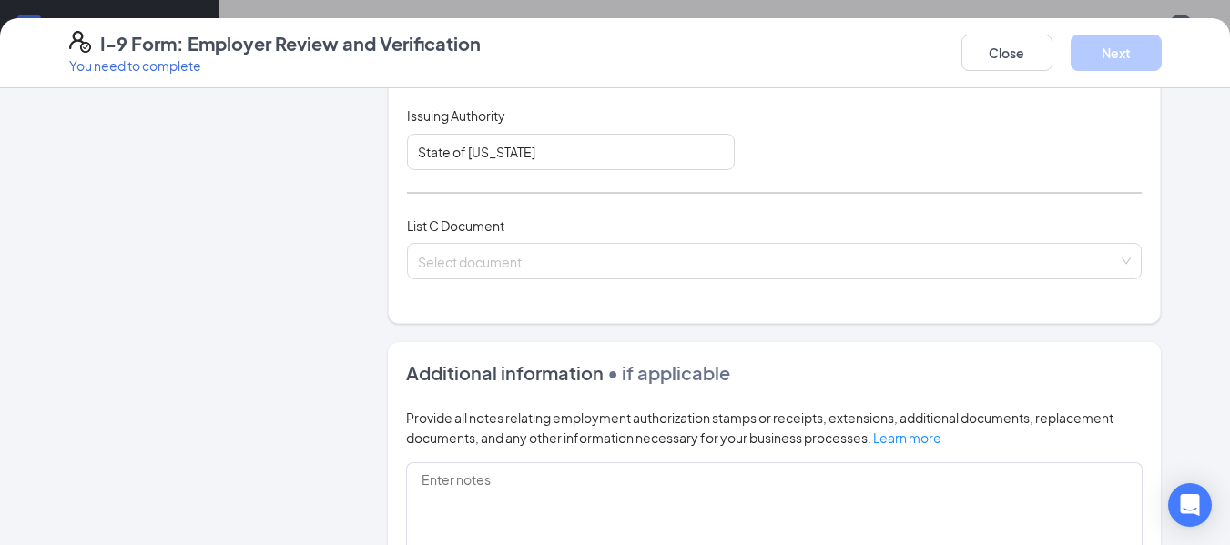
scroll to position [620, 0]
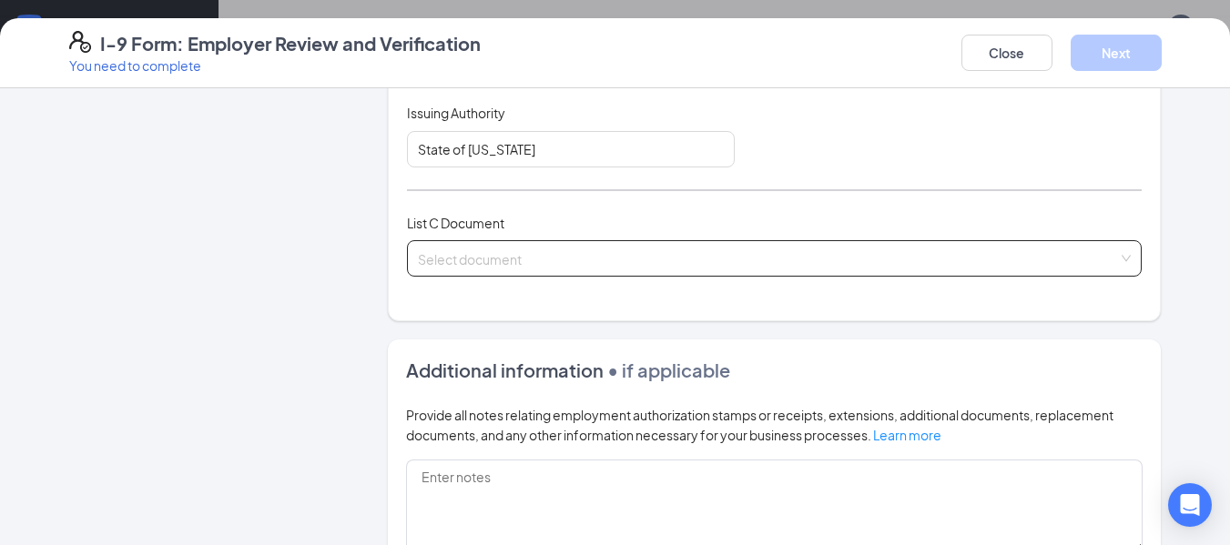
click at [1114, 260] on div "Select document" at bounding box center [775, 258] width 736 height 36
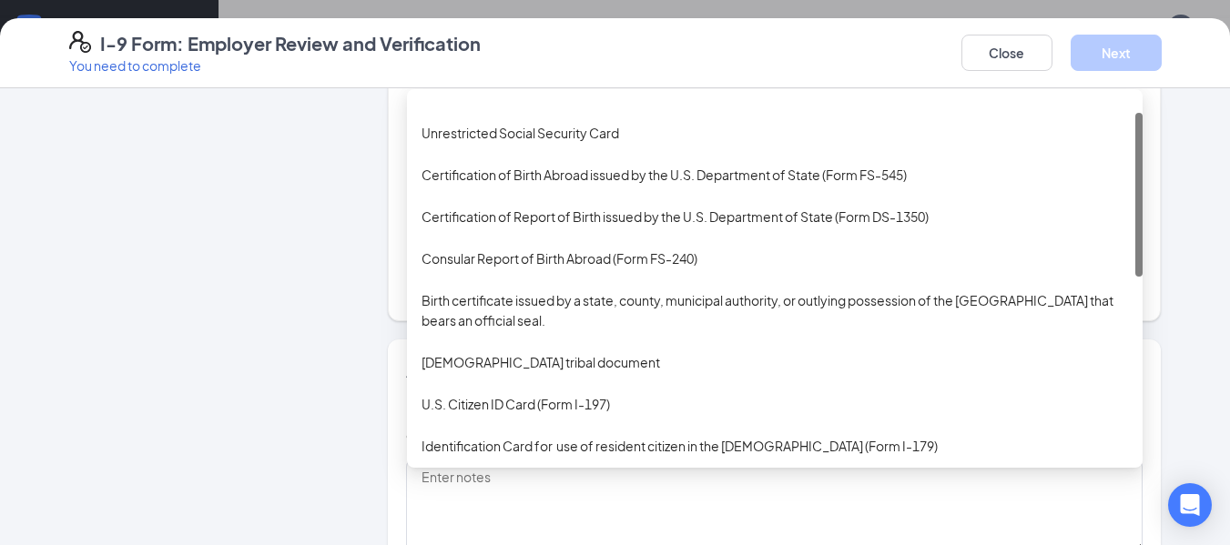
scroll to position [11, 0]
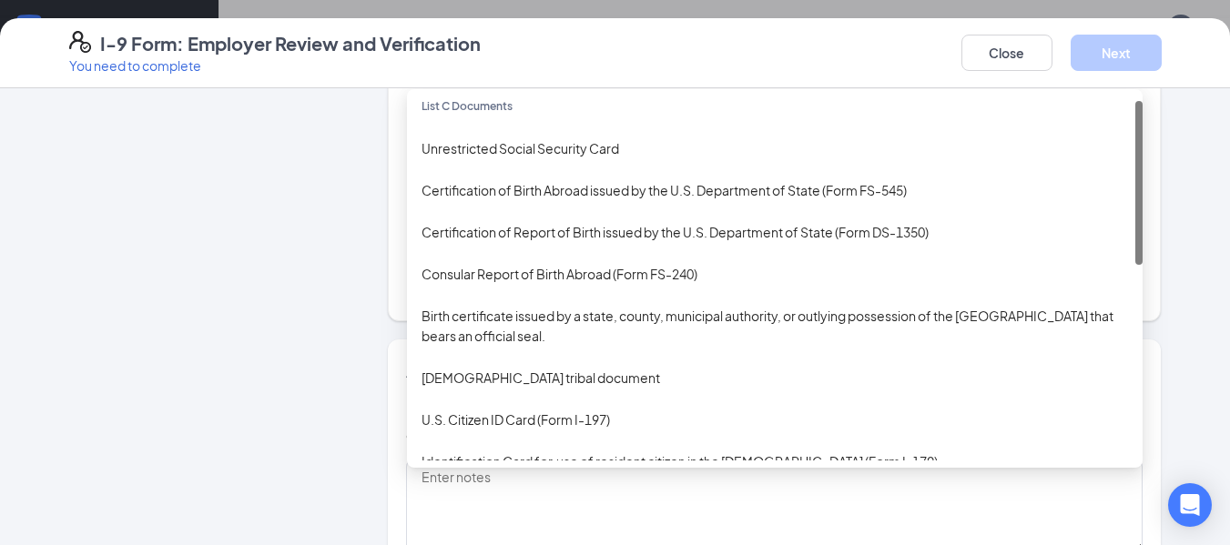
drag, startPoint x: 1133, startPoint y: 330, endPoint x: 1106, endPoint y: 135, distance: 197.6
click at [1106, 135] on div "List C Documents Unrestricted Social Security Card Certification of Birth Abroa…" at bounding box center [775, 278] width 736 height 364
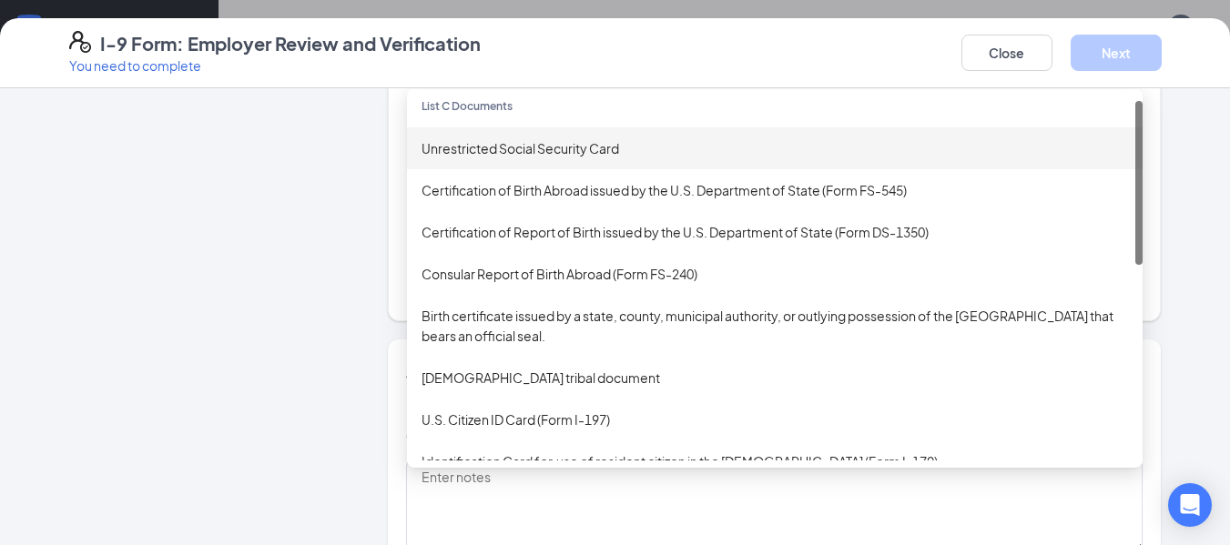
click at [625, 154] on div "Unrestricted Social Security Card" at bounding box center [774, 148] width 706 height 20
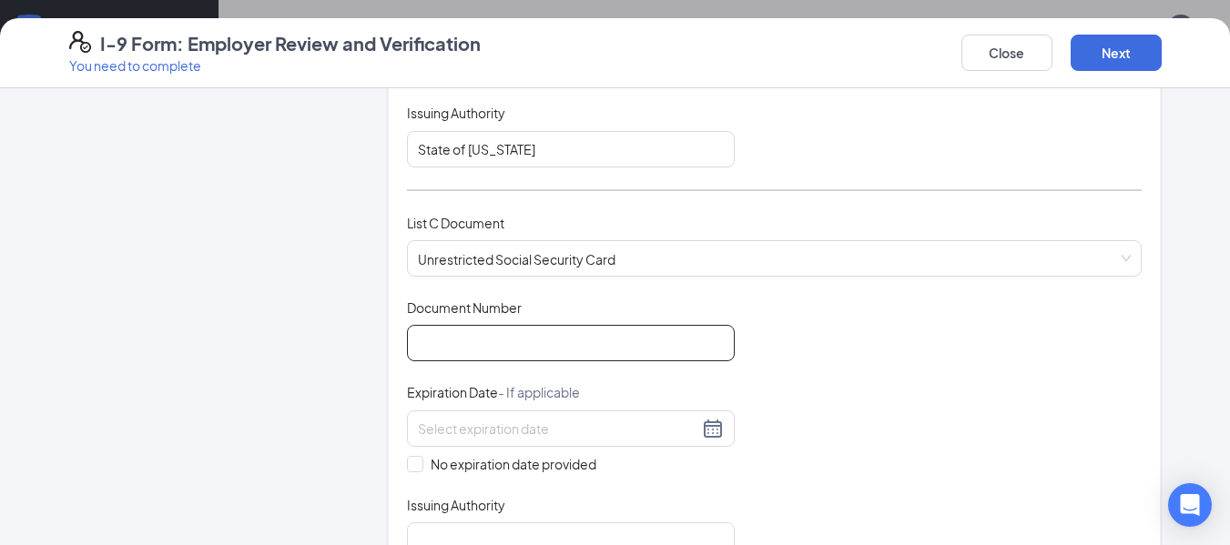
click at [677, 346] on input "Document Number" at bounding box center [571, 343] width 328 height 36
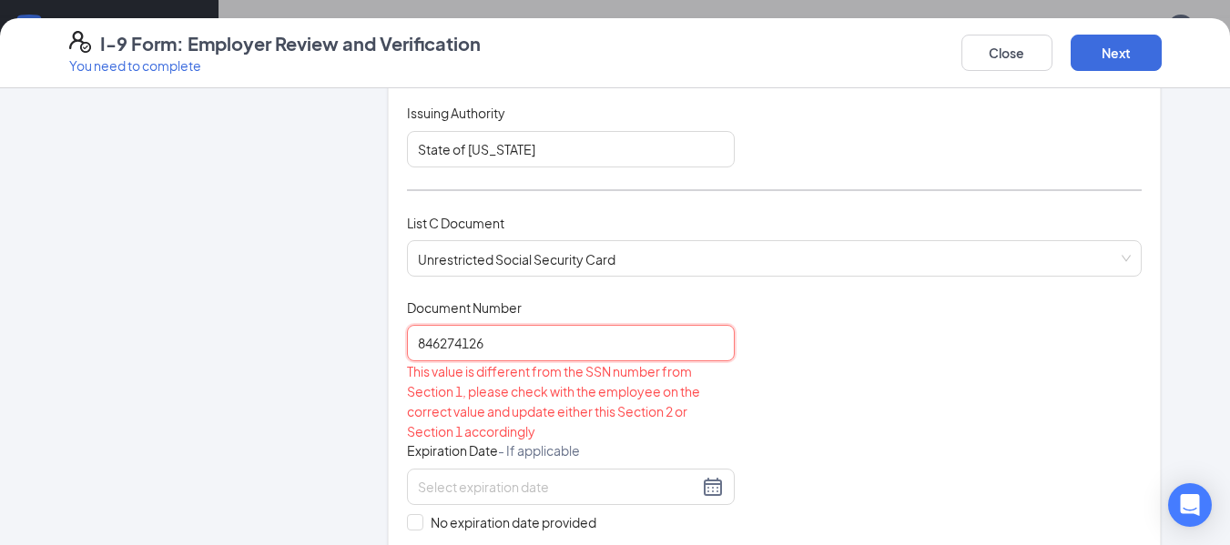
type input "846274126"
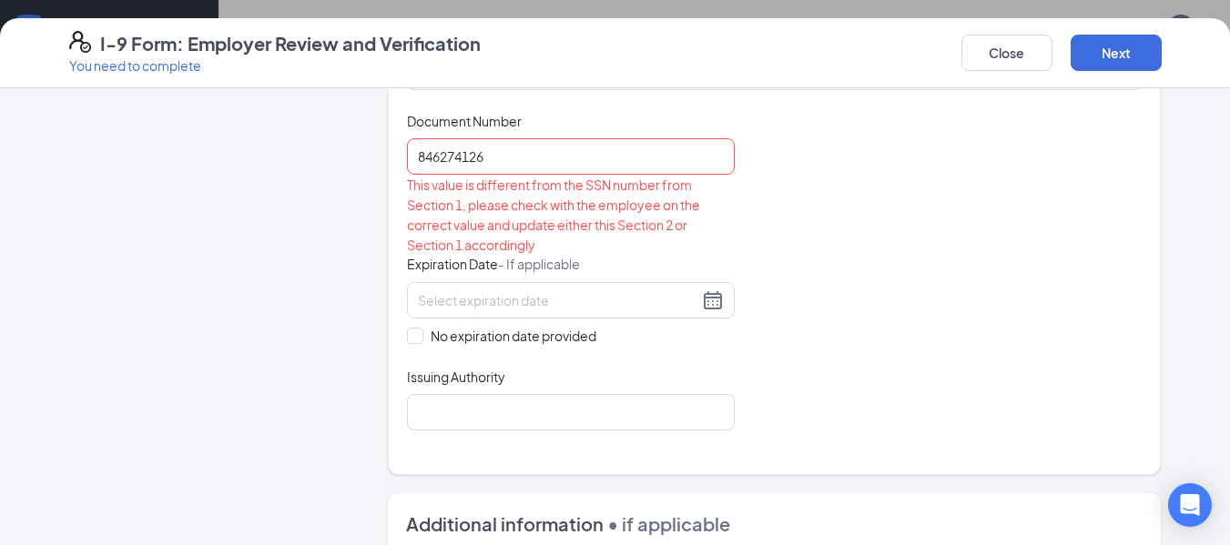
scroll to position [864, 0]
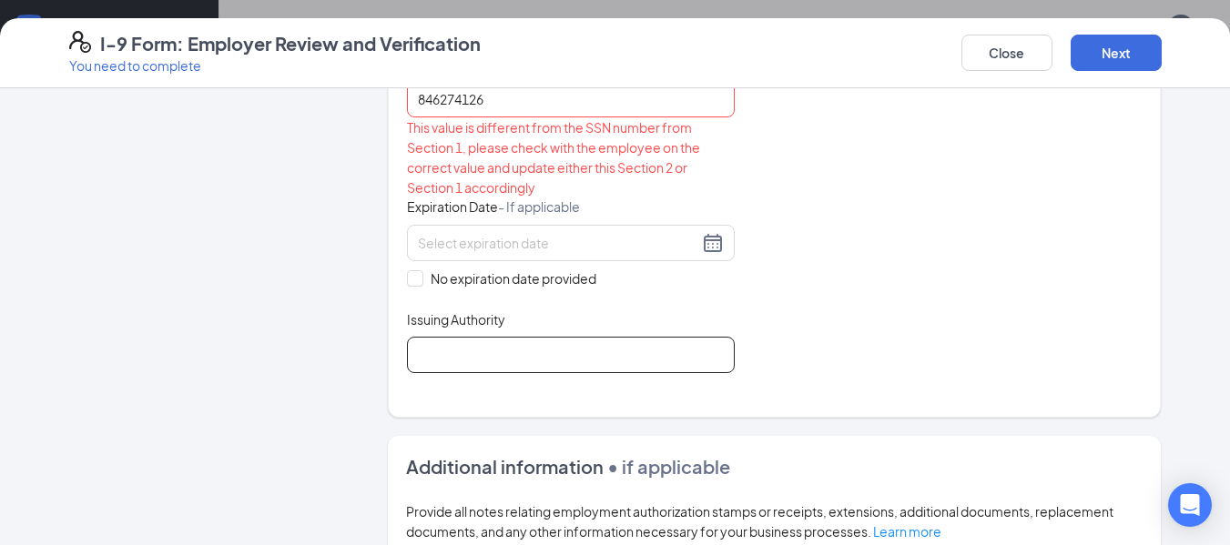
click at [701, 347] on input "Issuing Authority" at bounding box center [571, 355] width 328 height 36
type input "US Department of Health"
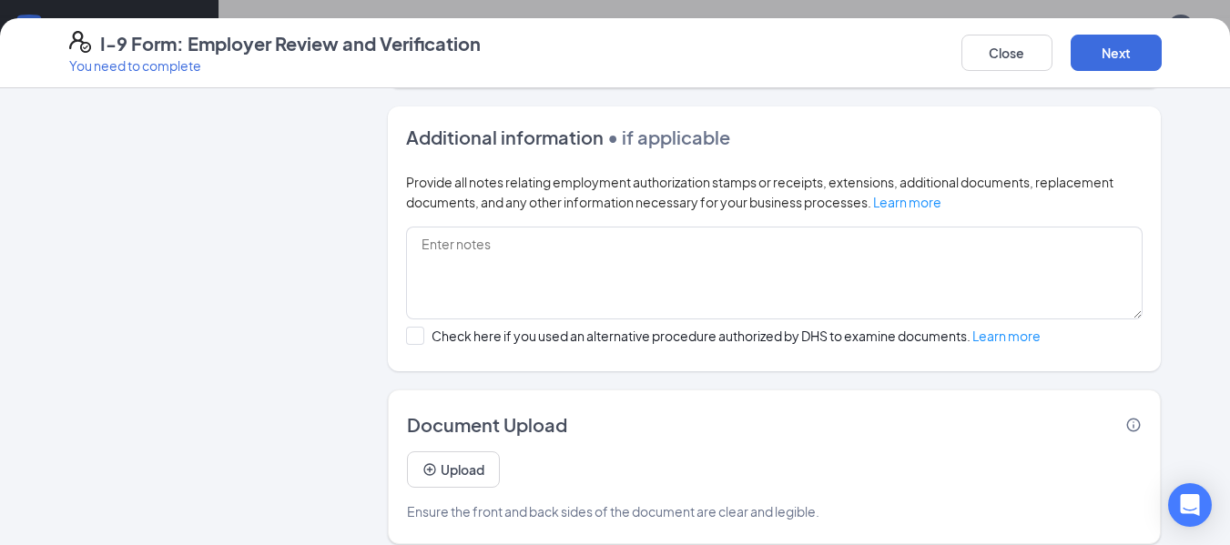
scroll to position [1211, 0]
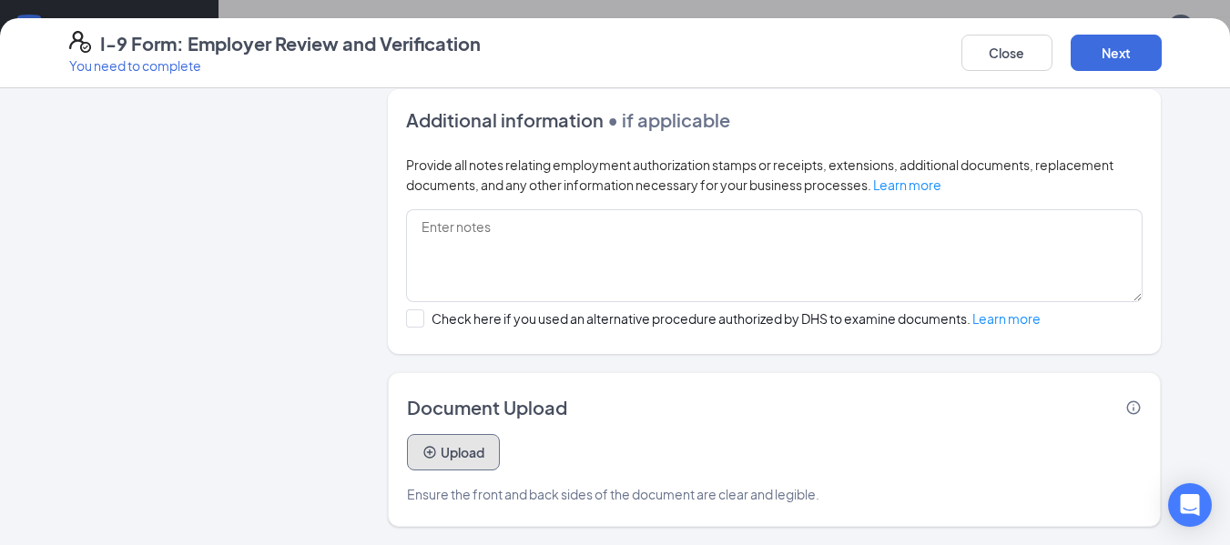
click at [449, 445] on button "Upload" at bounding box center [453, 452] width 93 height 36
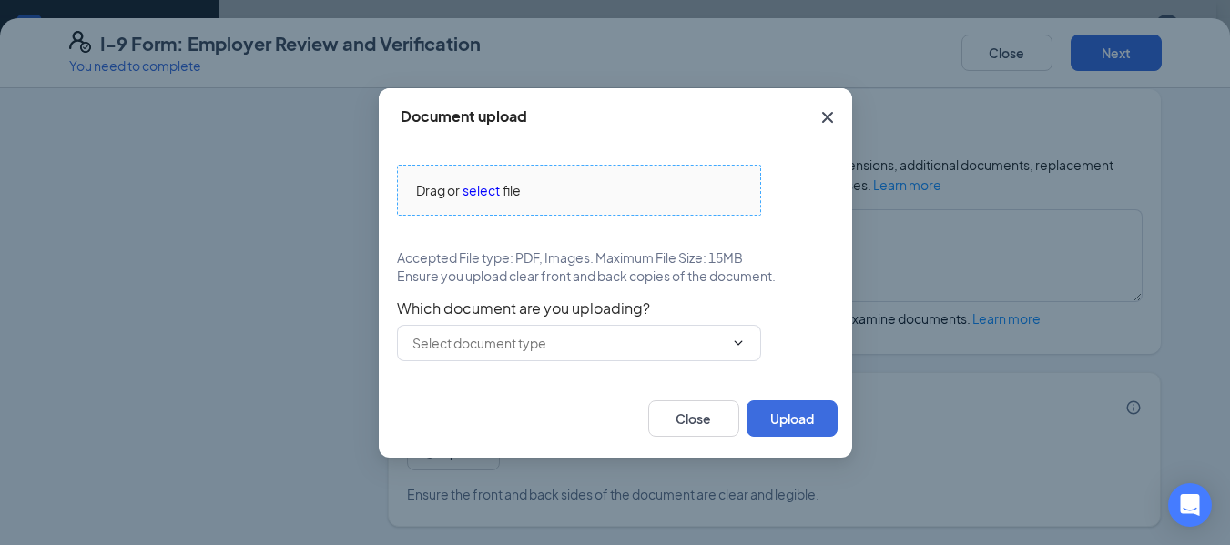
click at [494, 182] on span "select" at bounding box center [480, 190] width 37 height 20
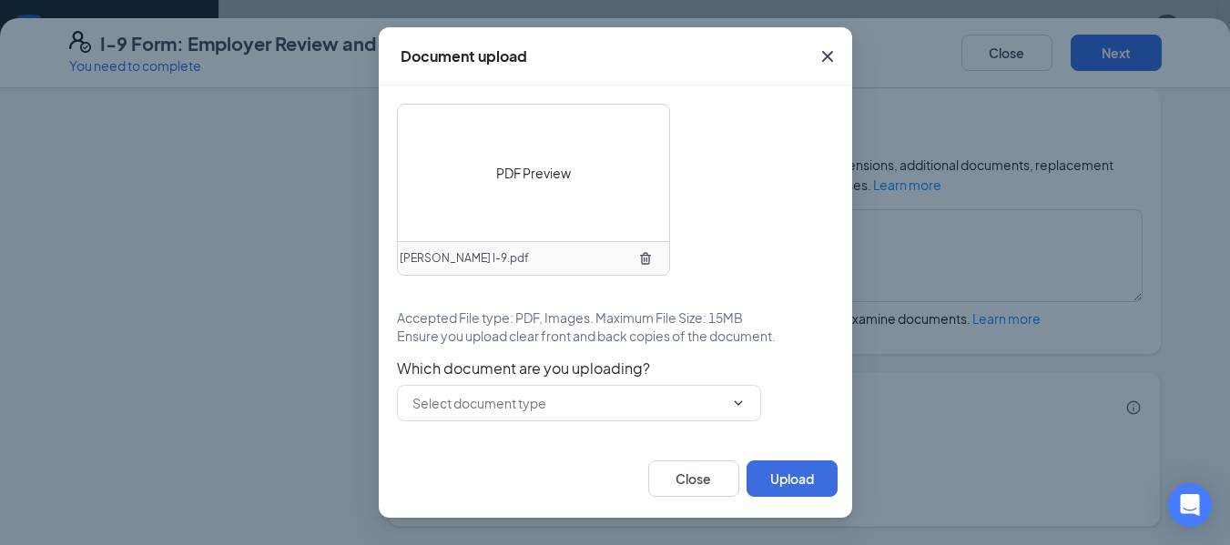
click at [482, 354] on div "PDF Preview [PERSON_NAME] I-9.pdf Accepted File type: PDF, Images. Maximum File…" at bounding box center [615, 263] width 437 height 318
click at [523, 416] on span at bounding box center [579, 403] width 364 height 36
click at [735, 404] on icon "ChevronDown" at bounding box center [738, 403] width 15 height 15
click at [688, 407] on input "text" at bounding box center [567, 403] width 311 height 20
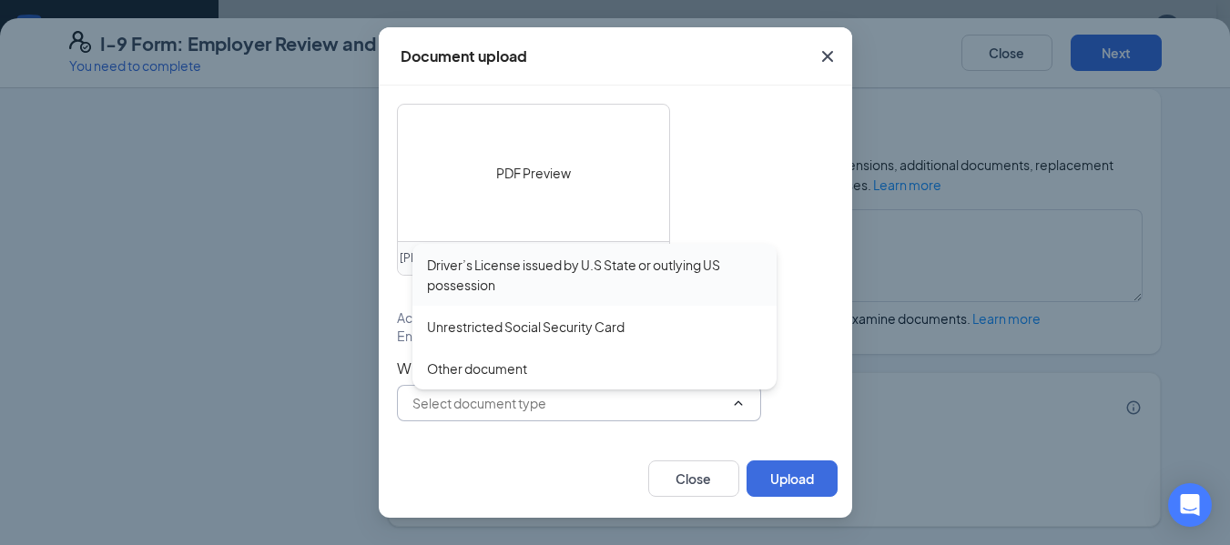
click at [562, 271] on div "Driver’s License issued by U.S State or outlying US possession" at bounding box center [594, 275] width 335 height 40
type input "Driver’s License issued by U.S State or outlying US possession"
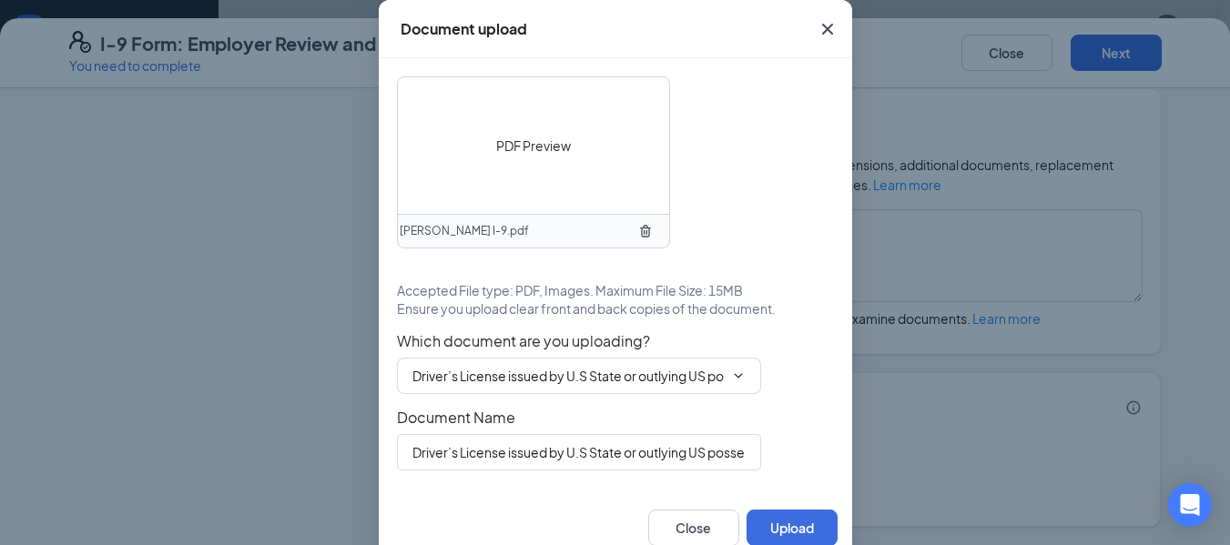
scroll to position [22, 0]
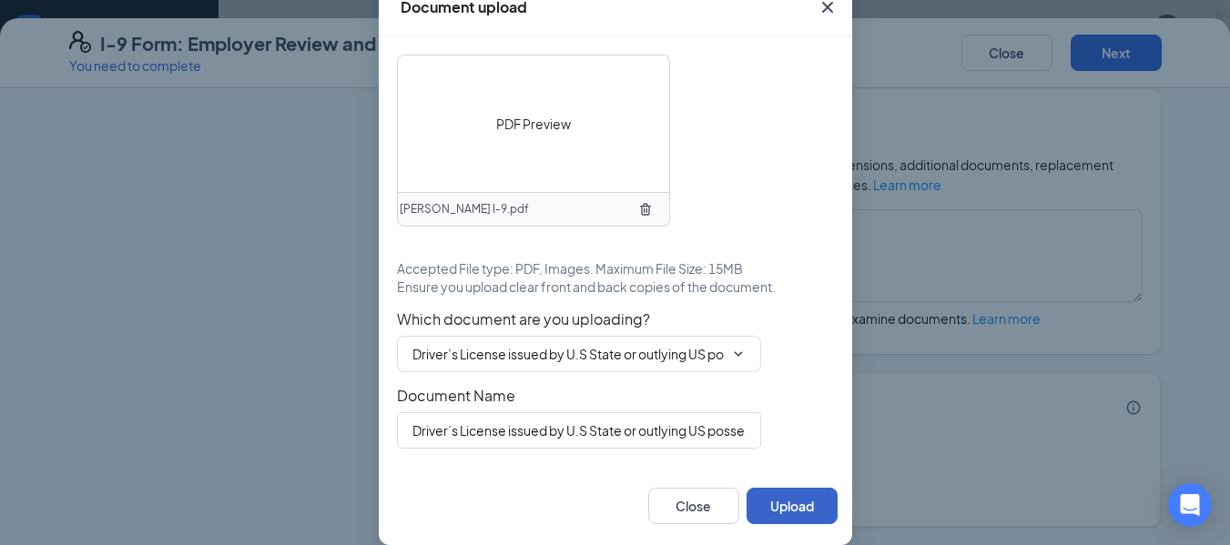
click at [769, 501] on button "Upload" at bounding box center [791, 506] width 91 height 36
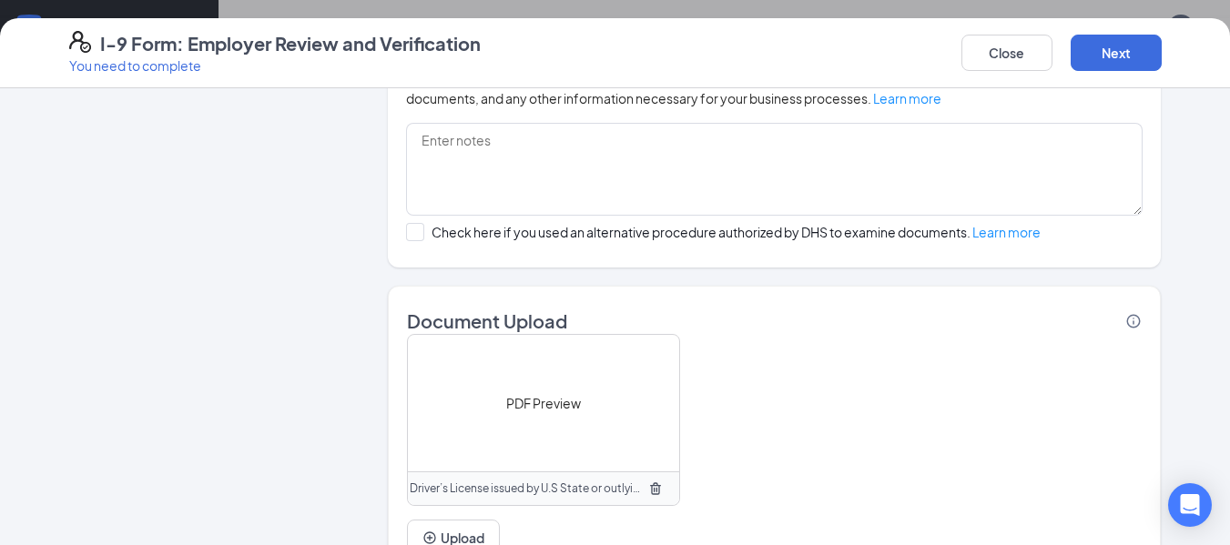
scroll to position [1383, 0]
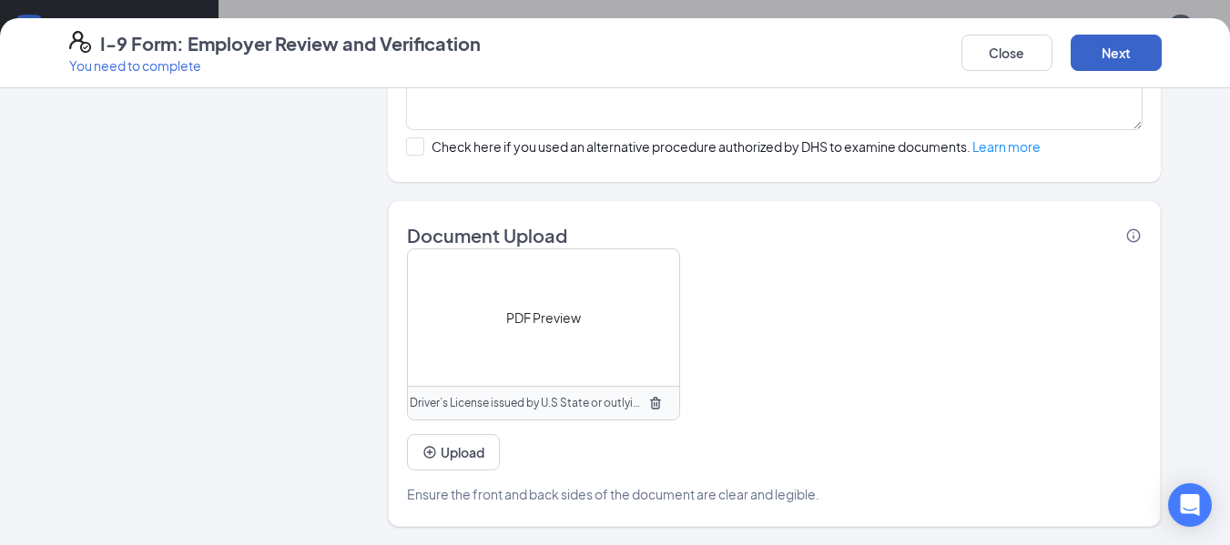
click at [1127, 56] on button "Next" at bounding box center [1116, 53] width 91 height 36
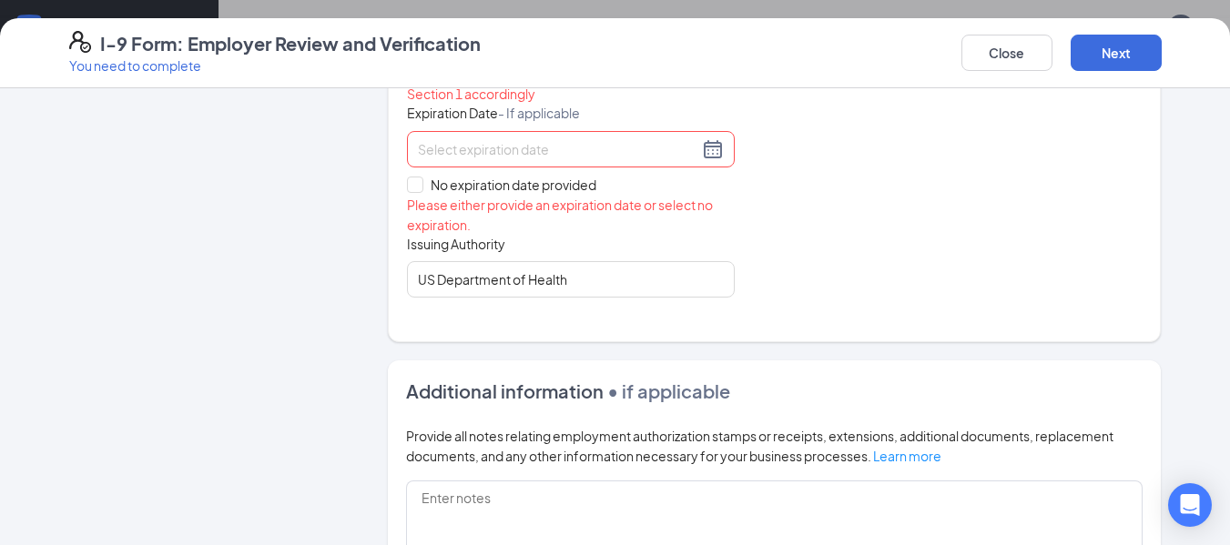
scroll to position [878, 0]
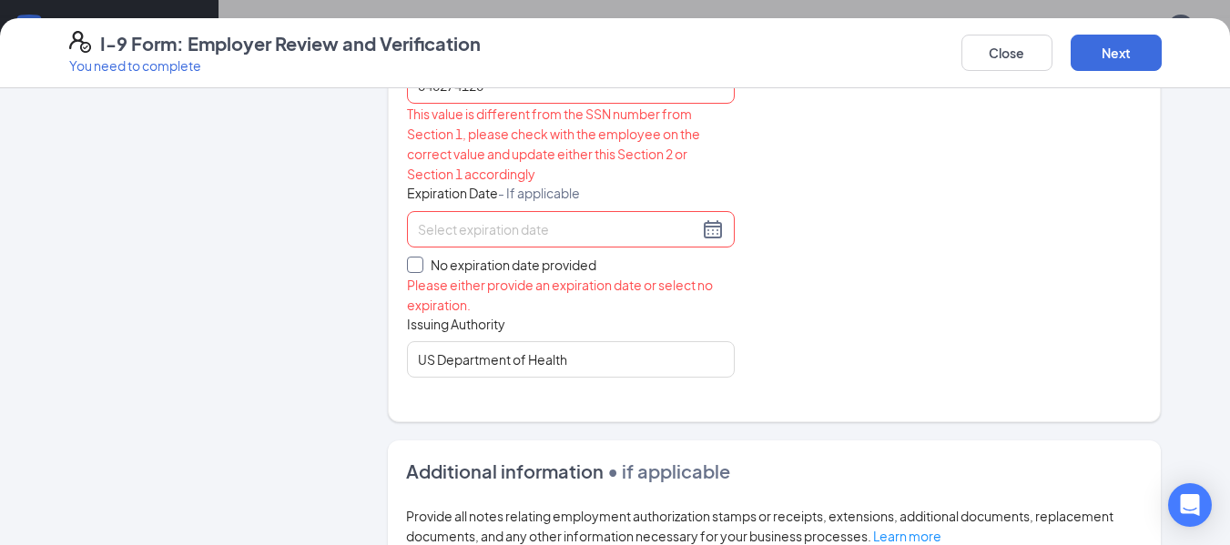
click at [408, 259] on input "No expiration date provided" at bounding box center [413, 263] width 13 height 13
checkbox input "true"
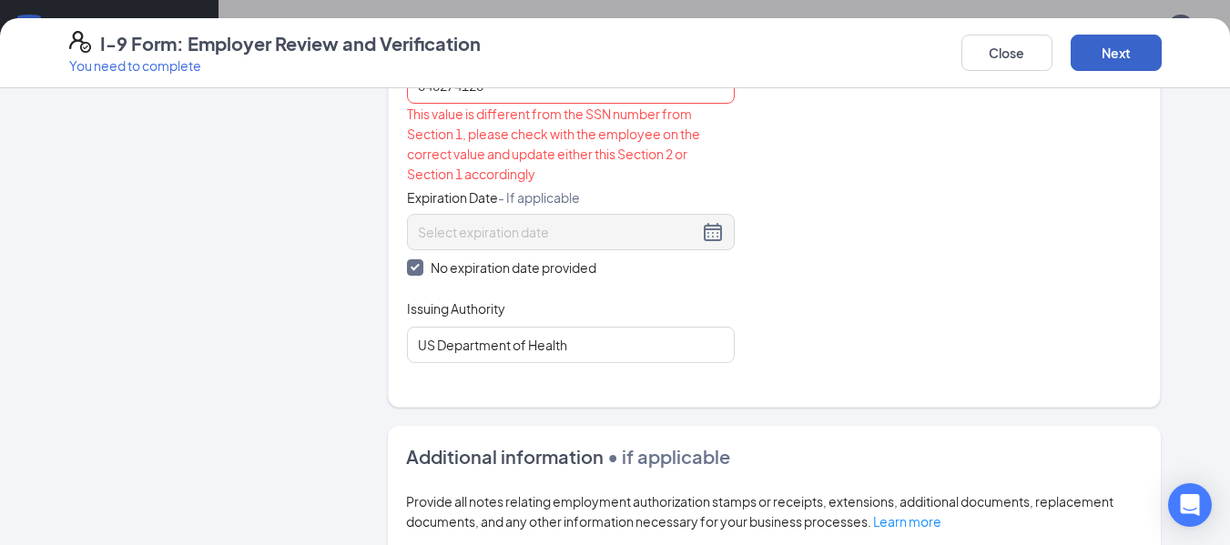
click at [1132, 59] on button "Next" at bounding box center [1116, 53] width 91 height 36
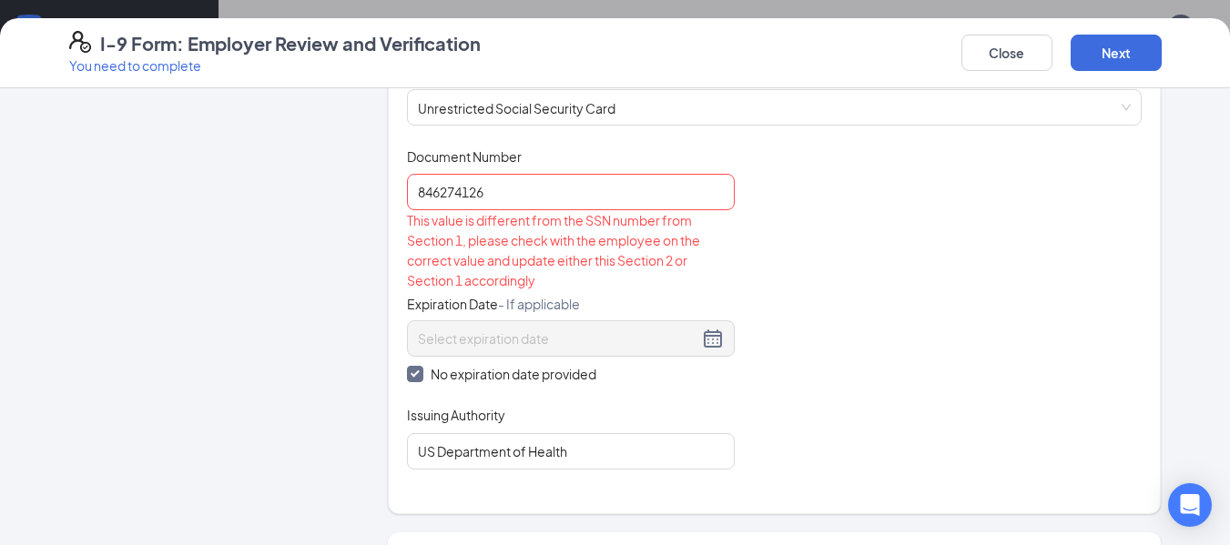
scroll to position [775, 0]
click at [441, 196] on input "846274126" at bounding box center [571, 188] width 328 height 36
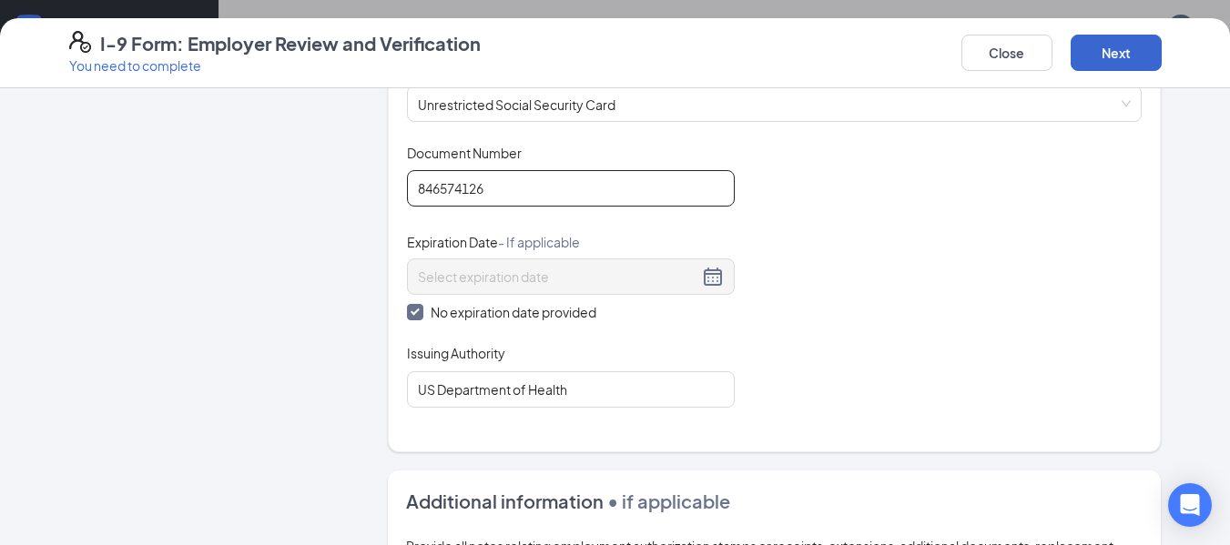
type input "846574126"
click at [1106, 64] on button "Next" at bounding box center [1116, 53] width 91 height 36
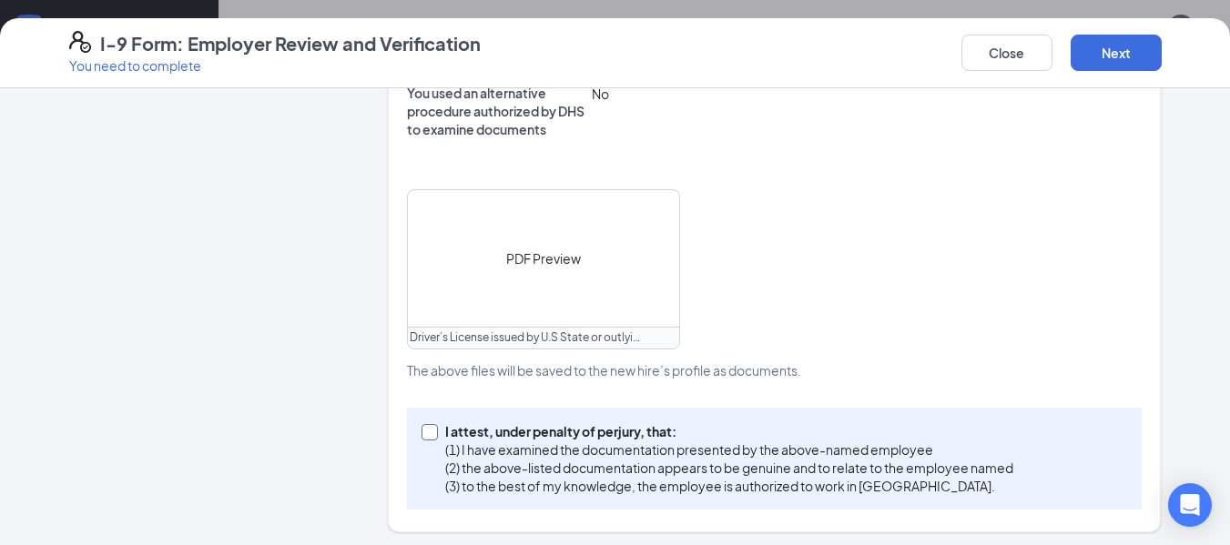
click at [428, 425] on span at bounding box center [429, 432] width 16 height 16
click at [428, 425] on input "I attest, under penalty of [PERSON_NAME], that: (1) I have examined the documen…" at bounding box center [427, 430] width 13 height 13
checkbox input "true"
click at [1120, 54] on button "Next" at bounding box center [1116, 53] width 91 height 36
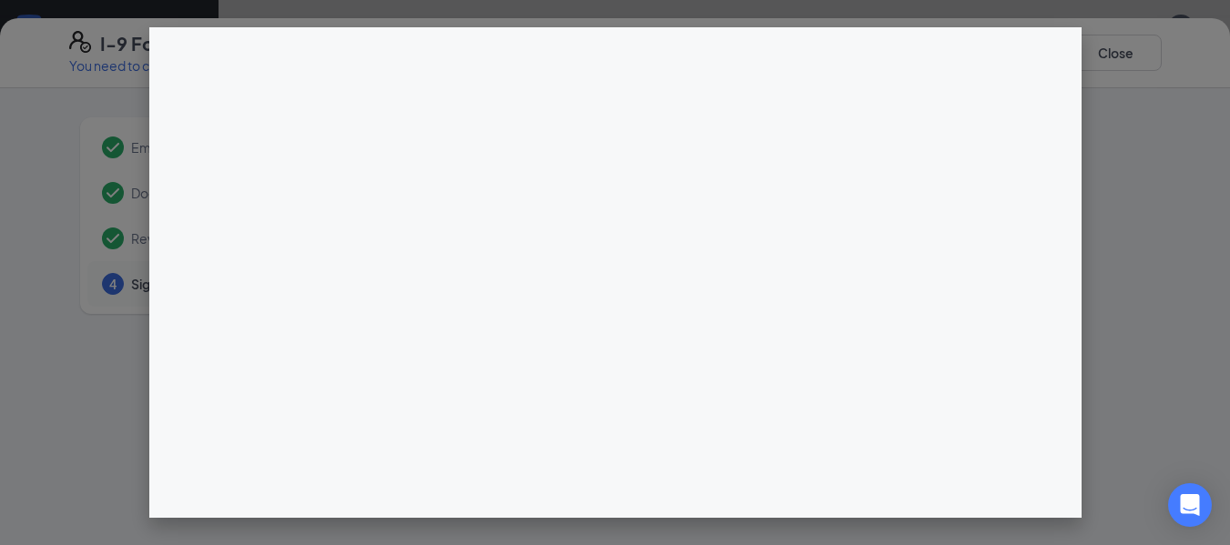
drag, startPoint x: 1222, startPoint y: 140, endPoint x: 1219, endPoint y: 203, distance: 62.9
click at [1219, 203] on div at bounding box center [615, 272] width 1230 height 545
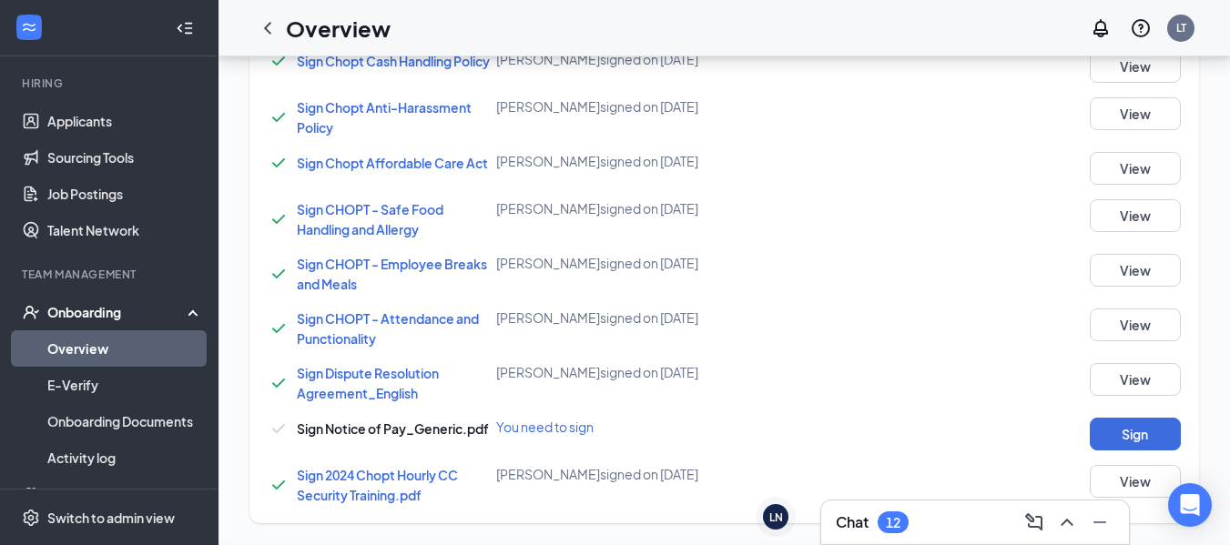
scroll to position [520, 0]
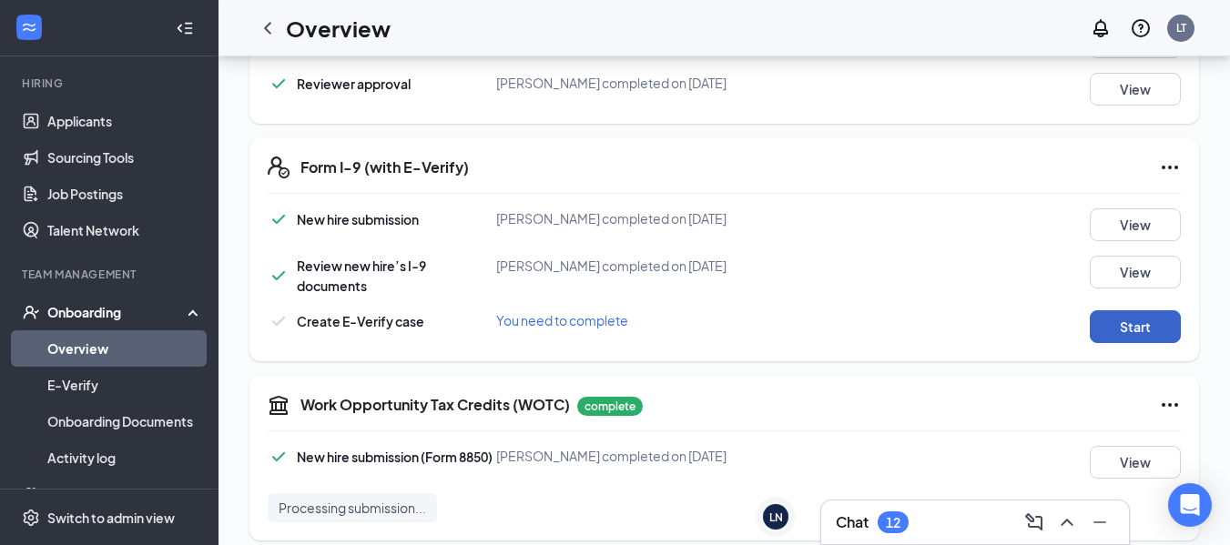
click at [1126, 319] on button "Start" at bounding box center [1135, 326] width 91 height 33
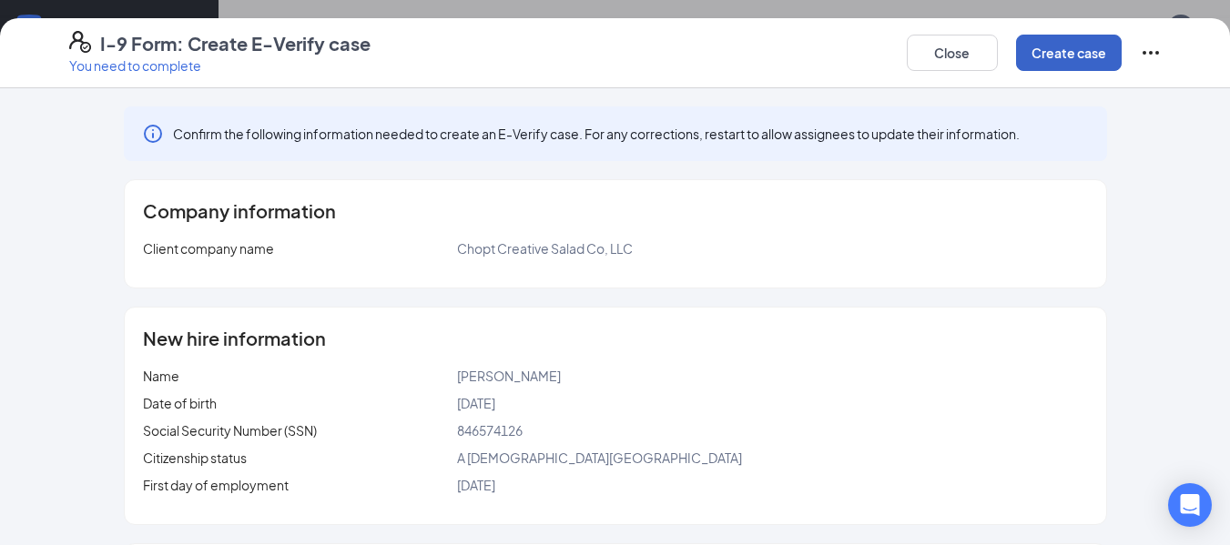
click at [1071, 56] on button "Create case" at bounding box center [1069, 53] width 106 height 36
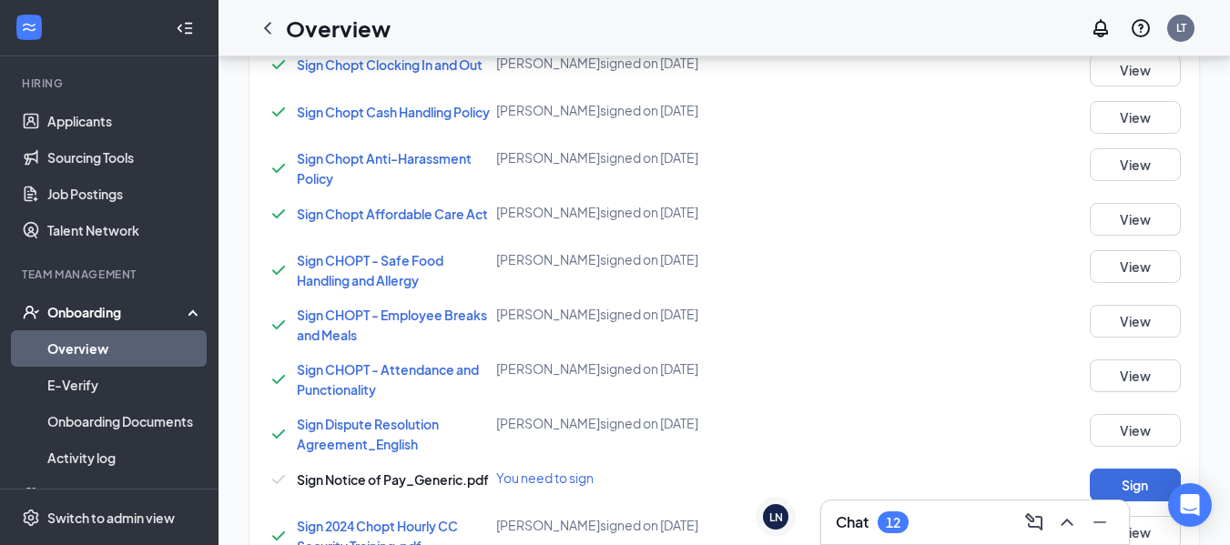
scroll to position [1843, 0]
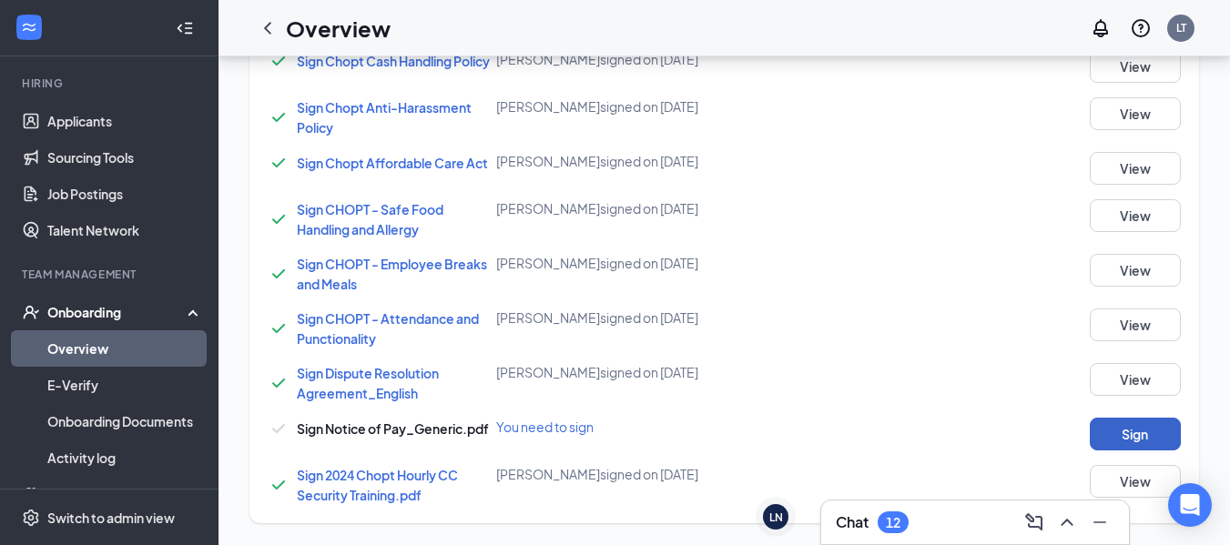
click at [1111, 439] on button "Sign" at bounding box center [1135, 434] width 91 height 33
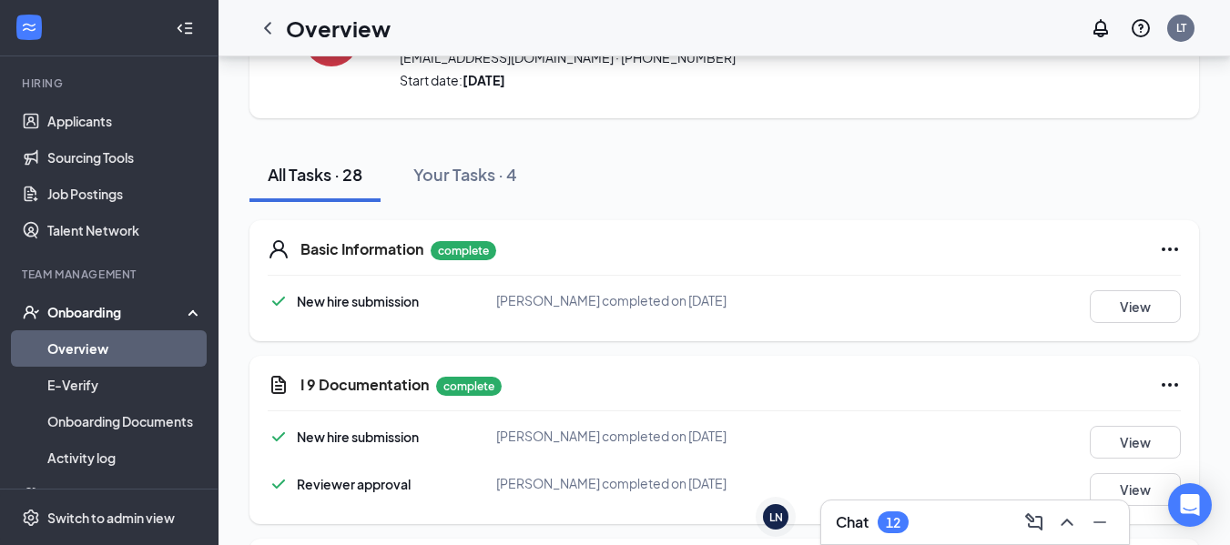
scroll to position [25, 0]
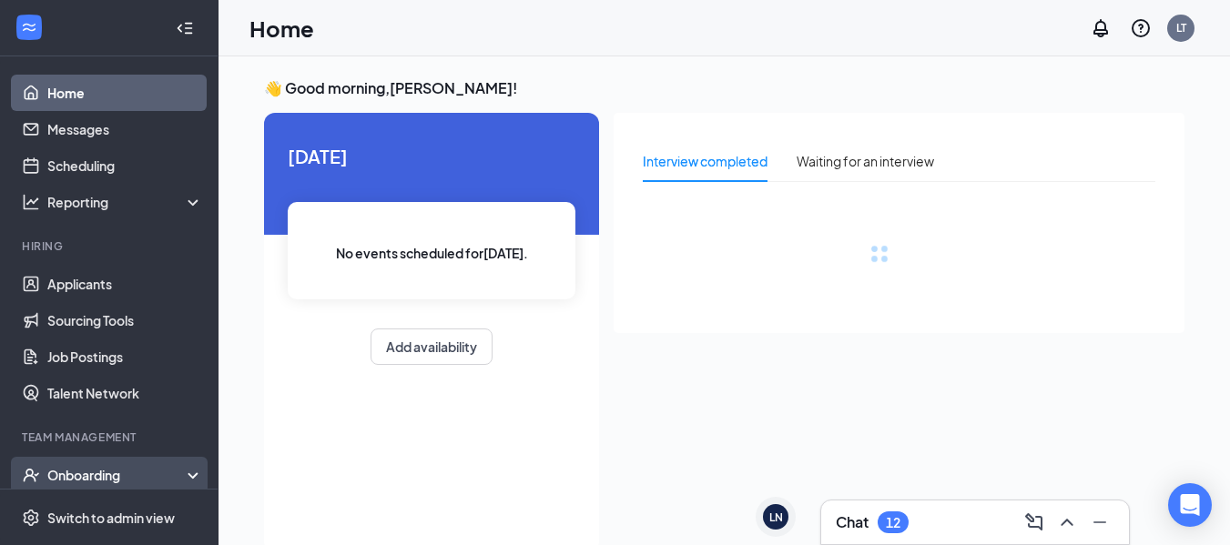
click at [109, 462] on div "Onboarding" at bounding box center [109, 475] width 218 height 36
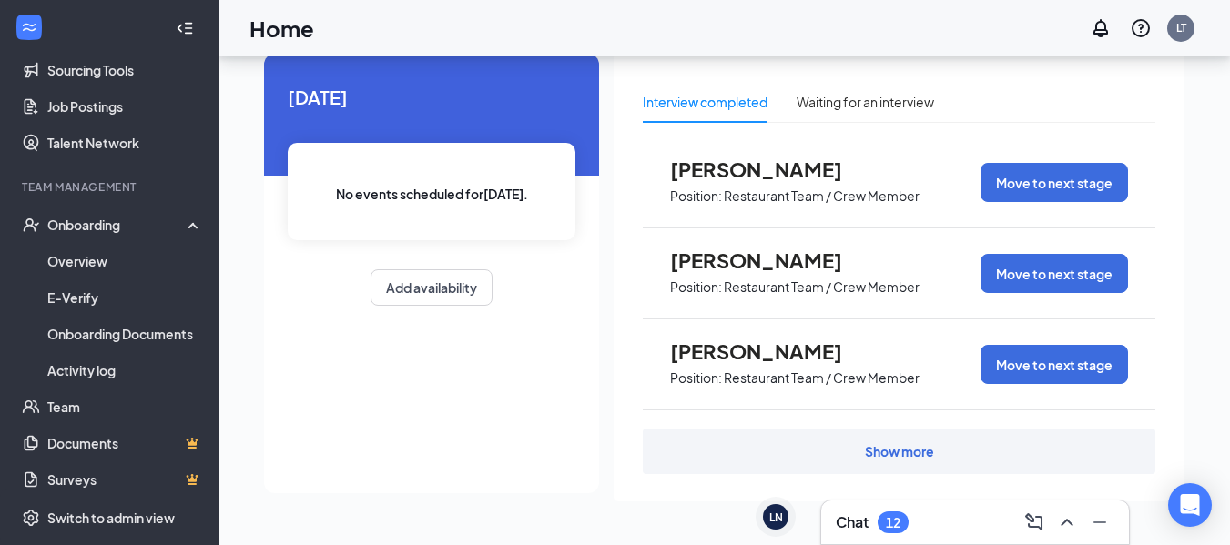
scroll to position [257, 0]
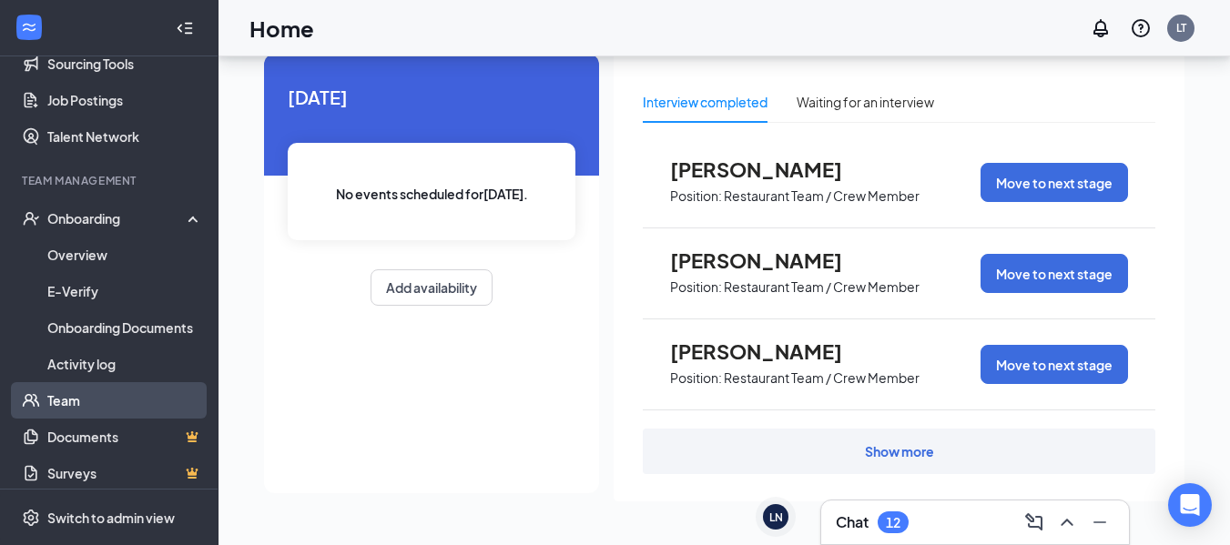
click at [84, 395] on link "Team" at bounding box center [125, 400] width 156 height 36
